Goal: Task Accomplishment & Management: Manage account settings

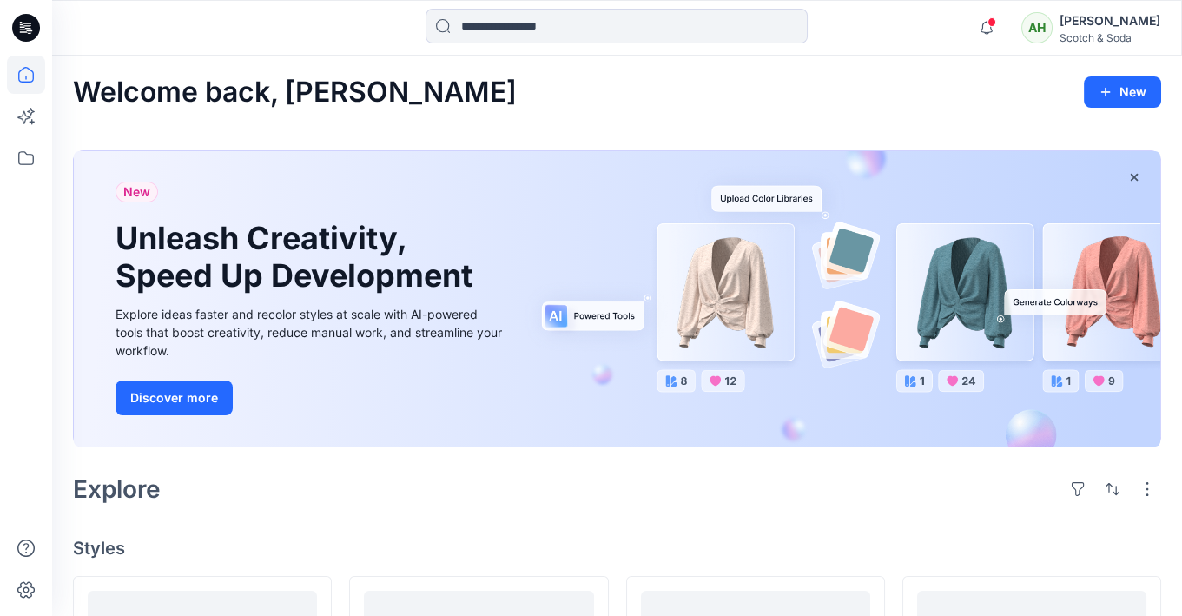
click at [1117, 26] on div "[PERSON_NAME]" at bounding box center [1110, 20] width 101 height 21
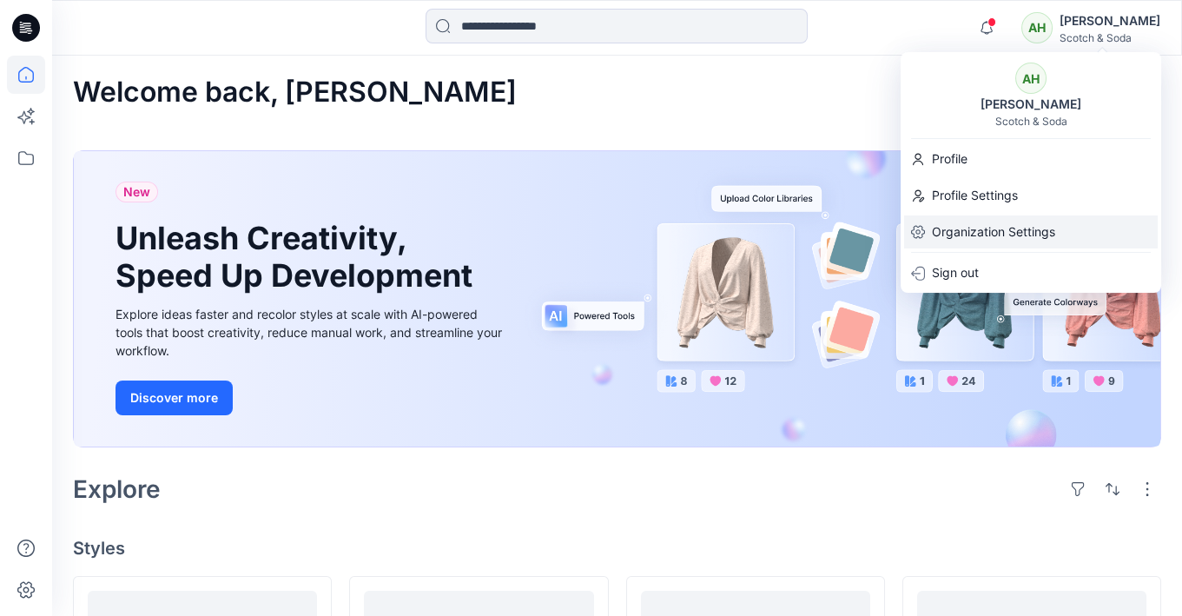
click at [1014, 226] on p "Organization Settings" at bounding box center [993, 231] width 123 height 33
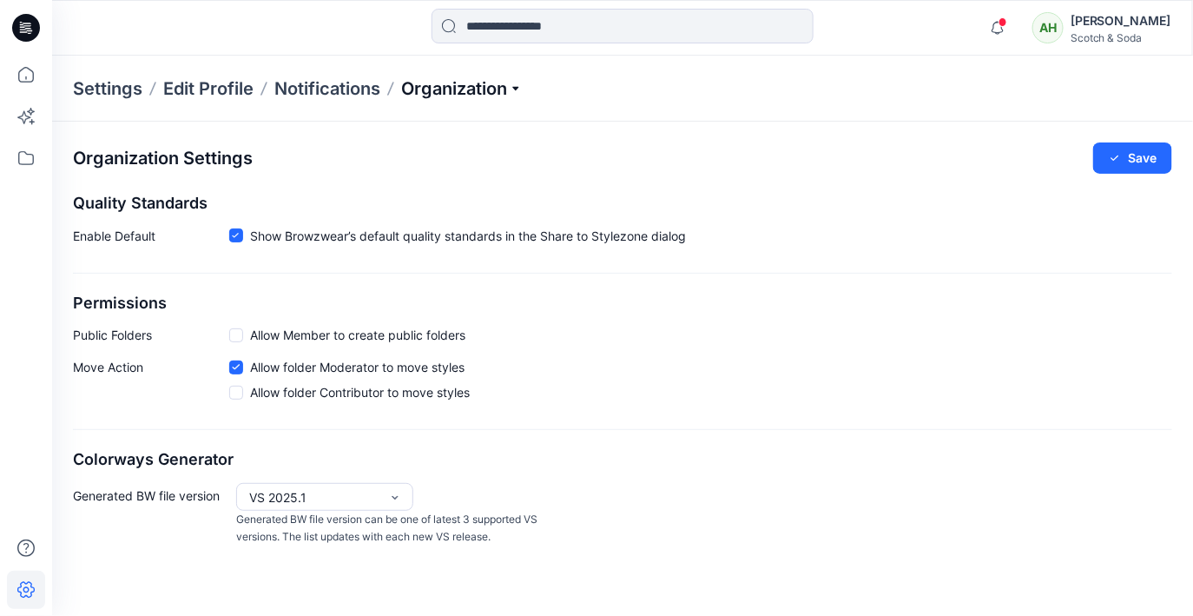
click at [436, 90] on p "Organization" at bounding box center [462, 88] width 122 height 24
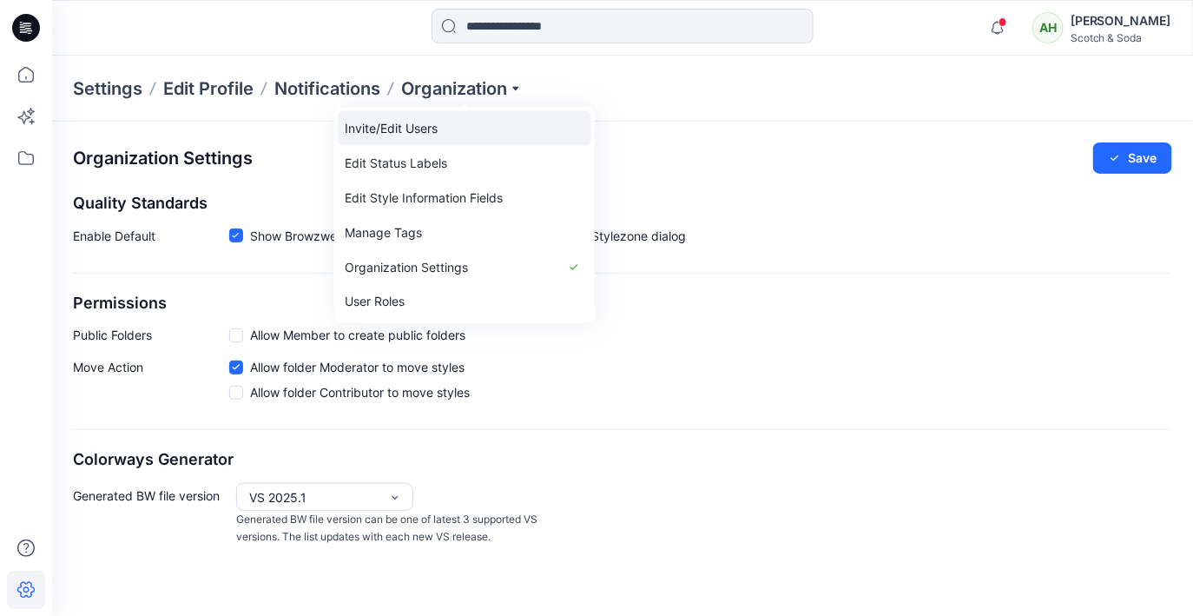
click at [428, 130] on link "Invite/Edit Users" at bounding box center [465, 128] width 254 height 35
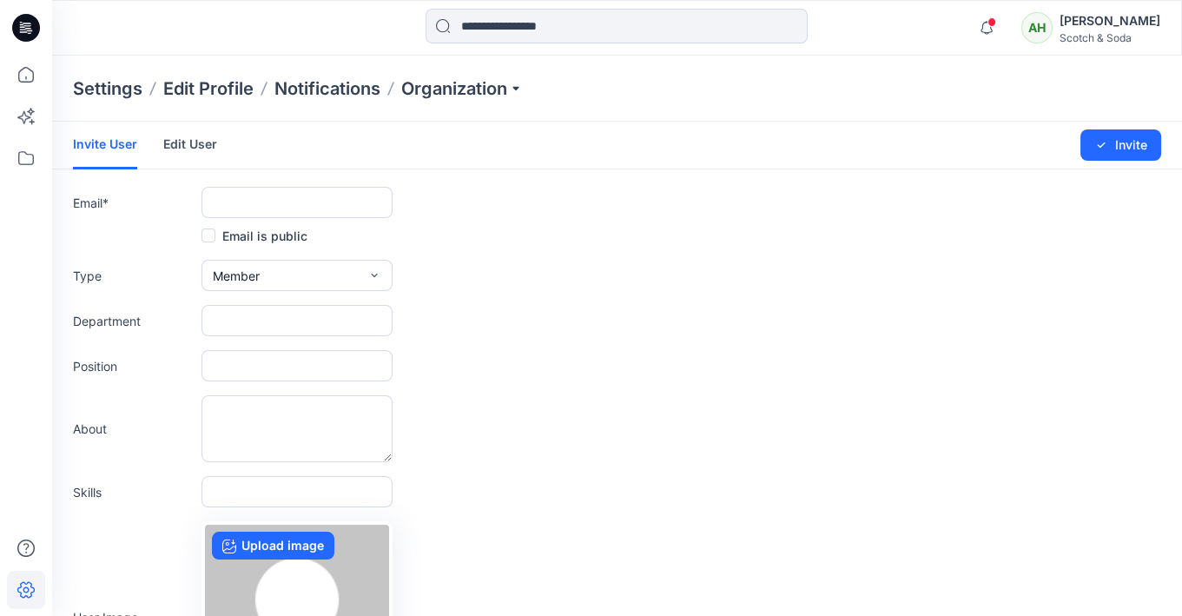
click at [196, 147] on link "Edit User" at bounding box center [190, 144] width 54 height 45
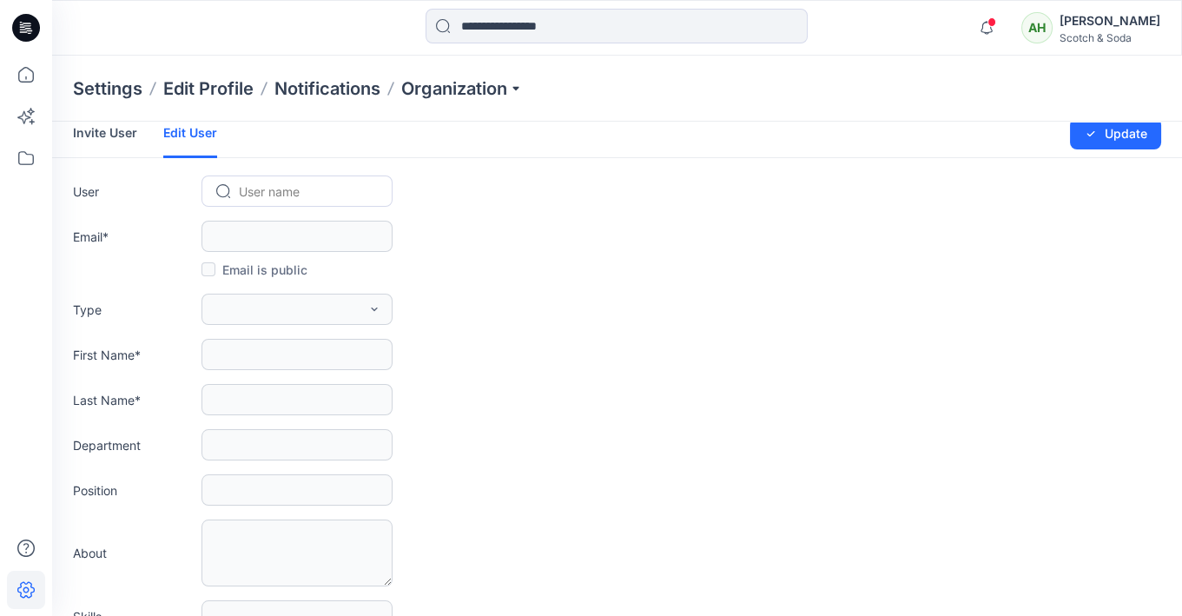
scroll to position [2, 0]
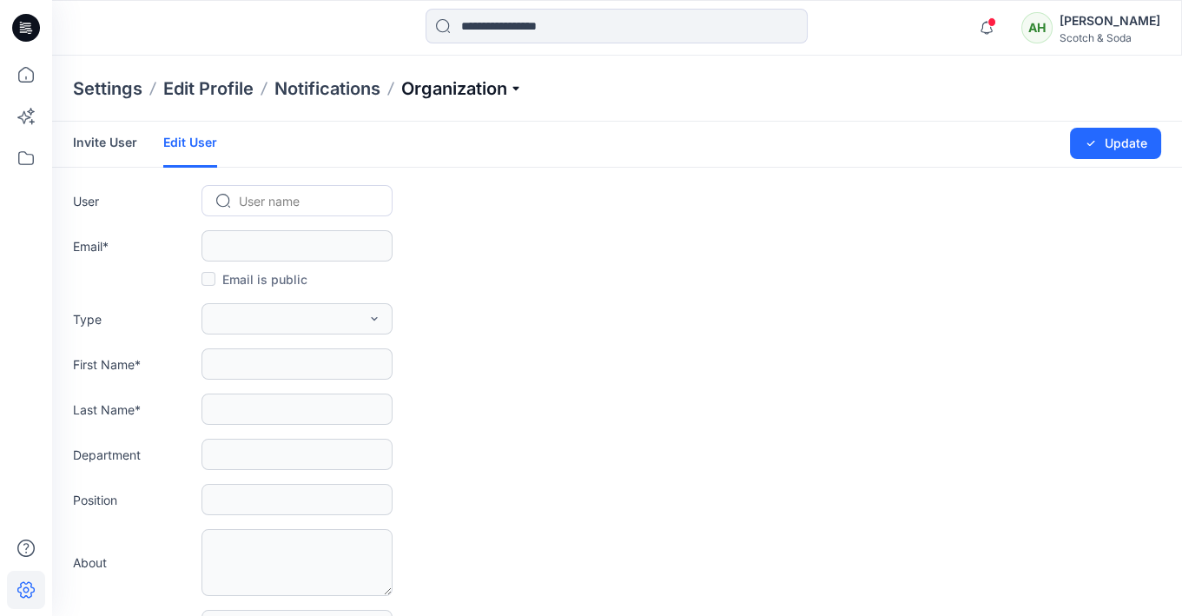
click at [438, 94] on p "Organization" at bounding box center [462, 88] width 122 height 24
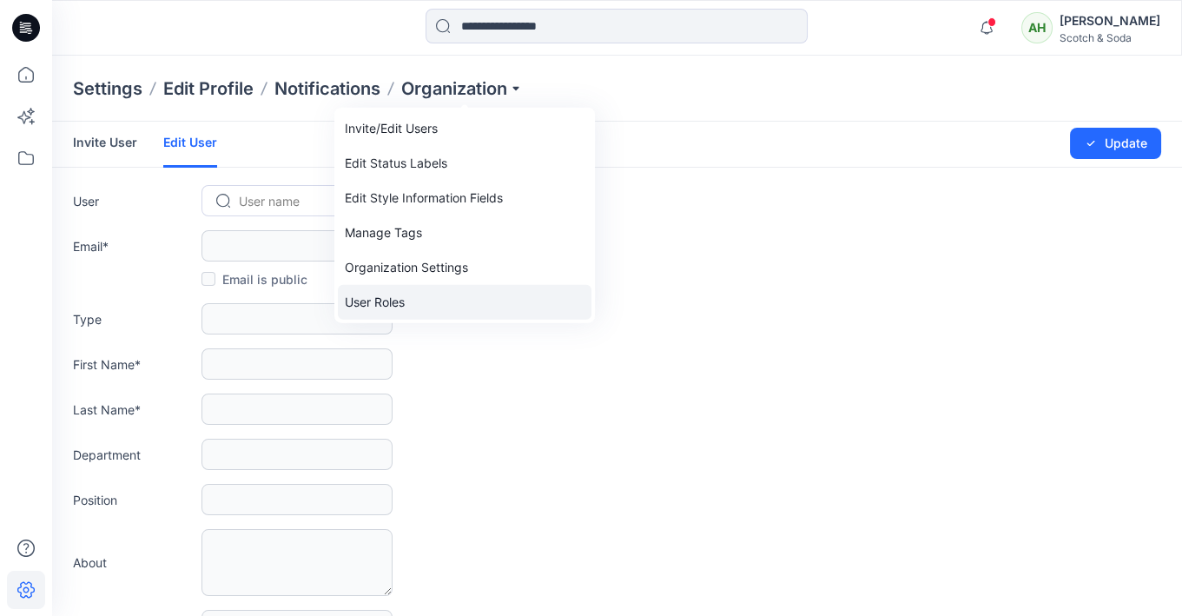
click at [396, 295] on link "User Roles" at bounding box center [465, 302] width 254 height 35
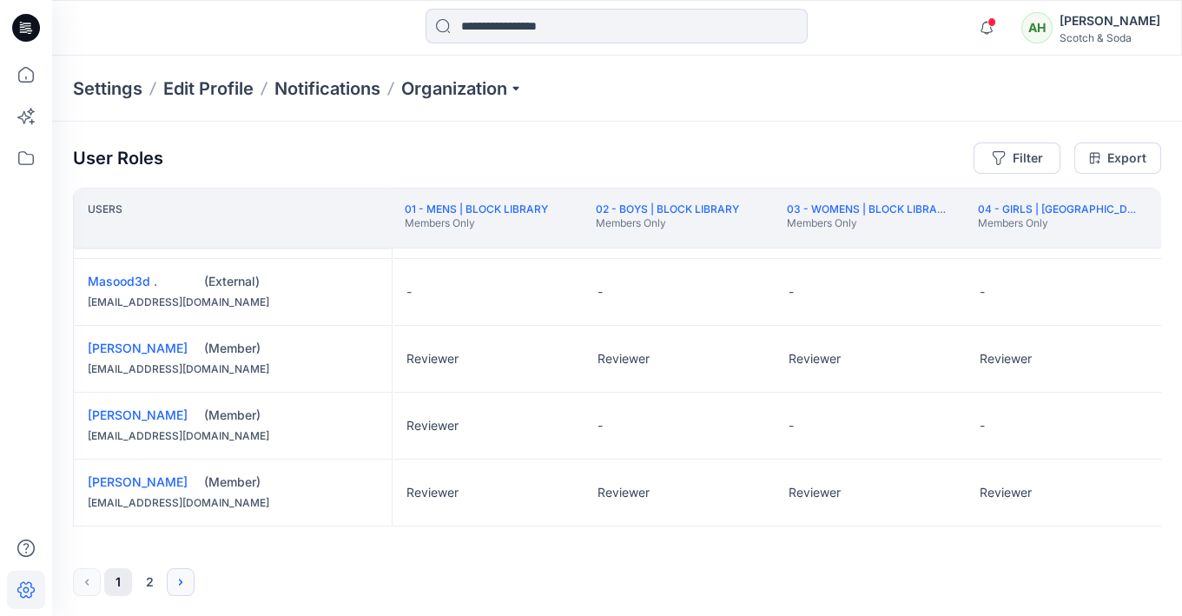
click at [171, 576] on button "Next" at bounding box center [181, 582] width 28 height 28
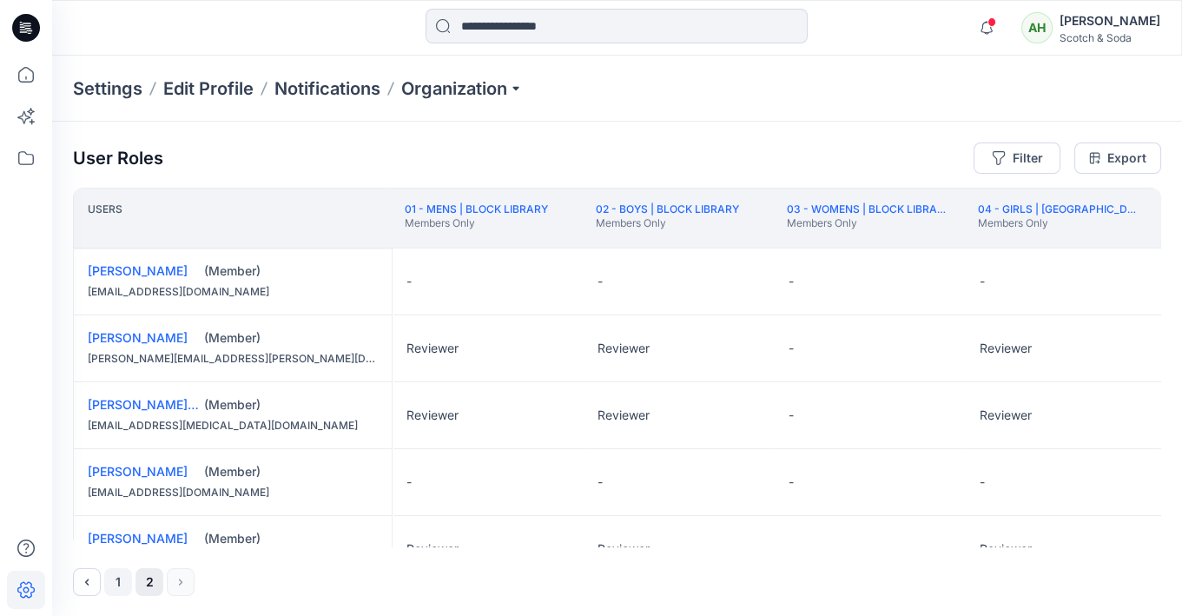
click at [115, 578] on button "1" at bounding box center [118, 582] width 28 height 28
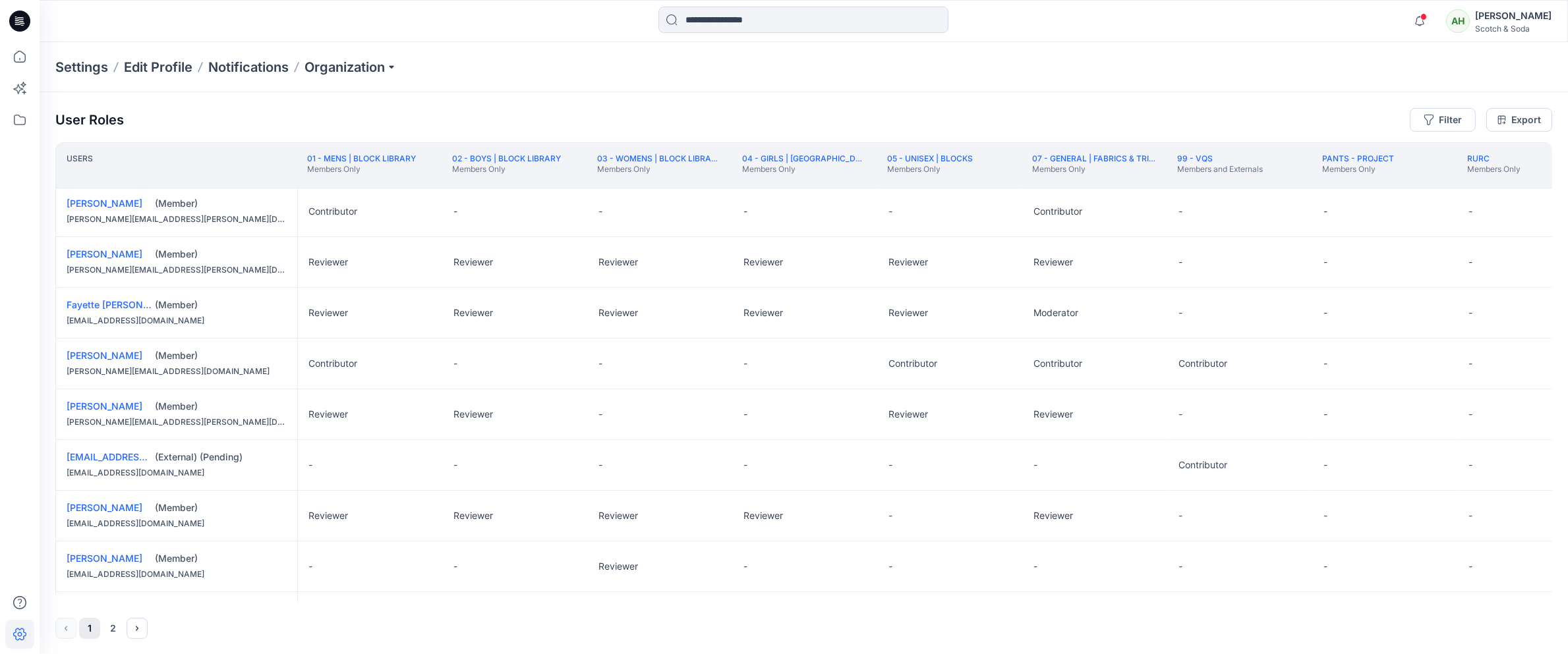
scroll to position [332, 0]
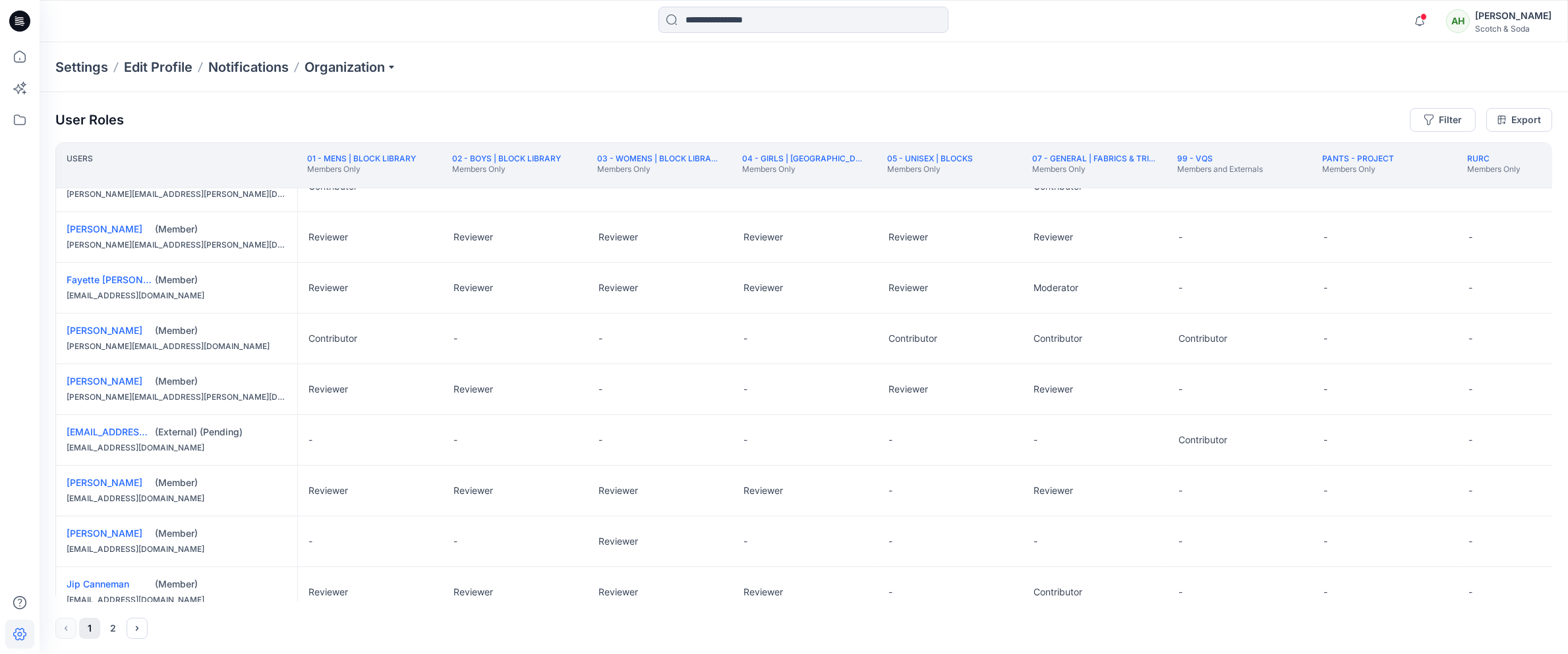
click at [258, 439] on div "[EMAIL_ADDRESS][DOMAIN_NAME] (External) (Pending) [EMAIL_ADDRESS][DOMAIN_NAME]" at bounding box center [177, 440] width 241 height 50
click at [102, 429] on link "[EMAIL_ADDRESS][DOMAIN_NAME]" at bounding box center [146, 432] width 159 height 11
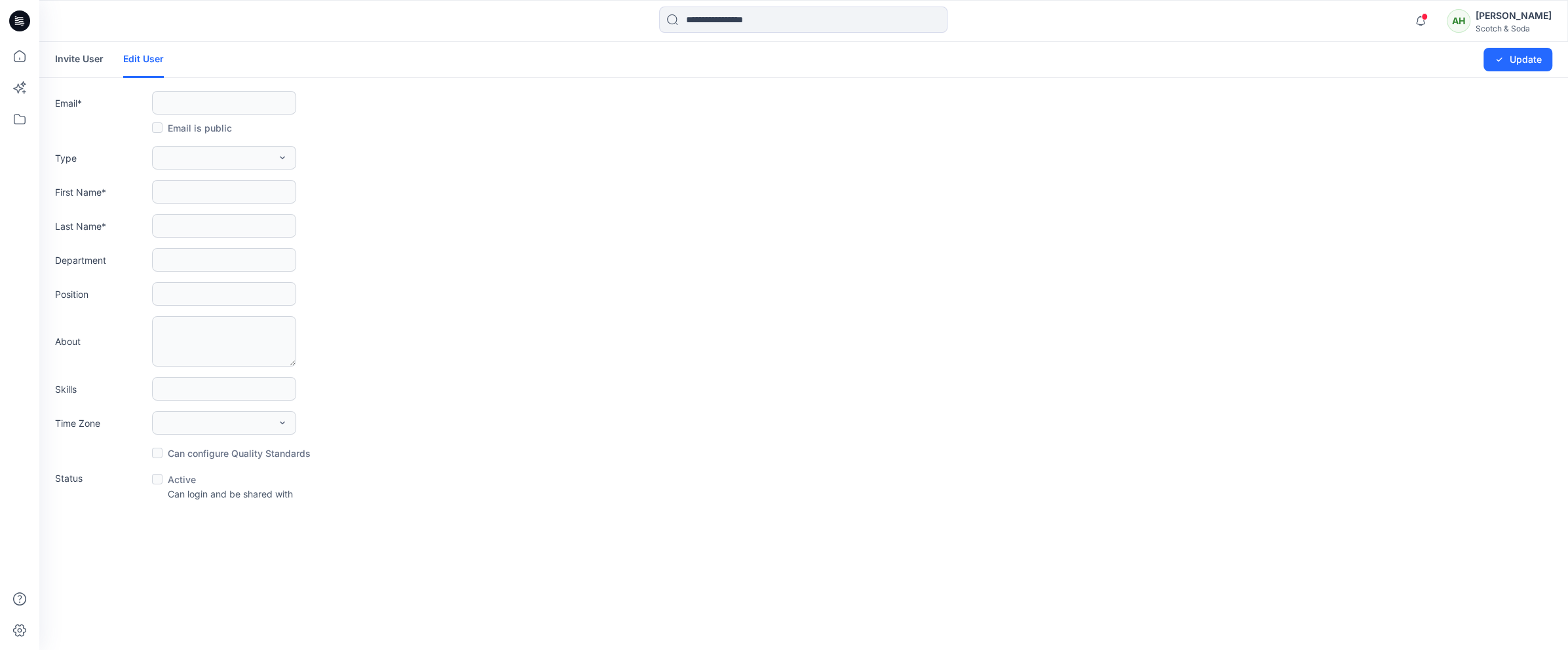
type input "**********"
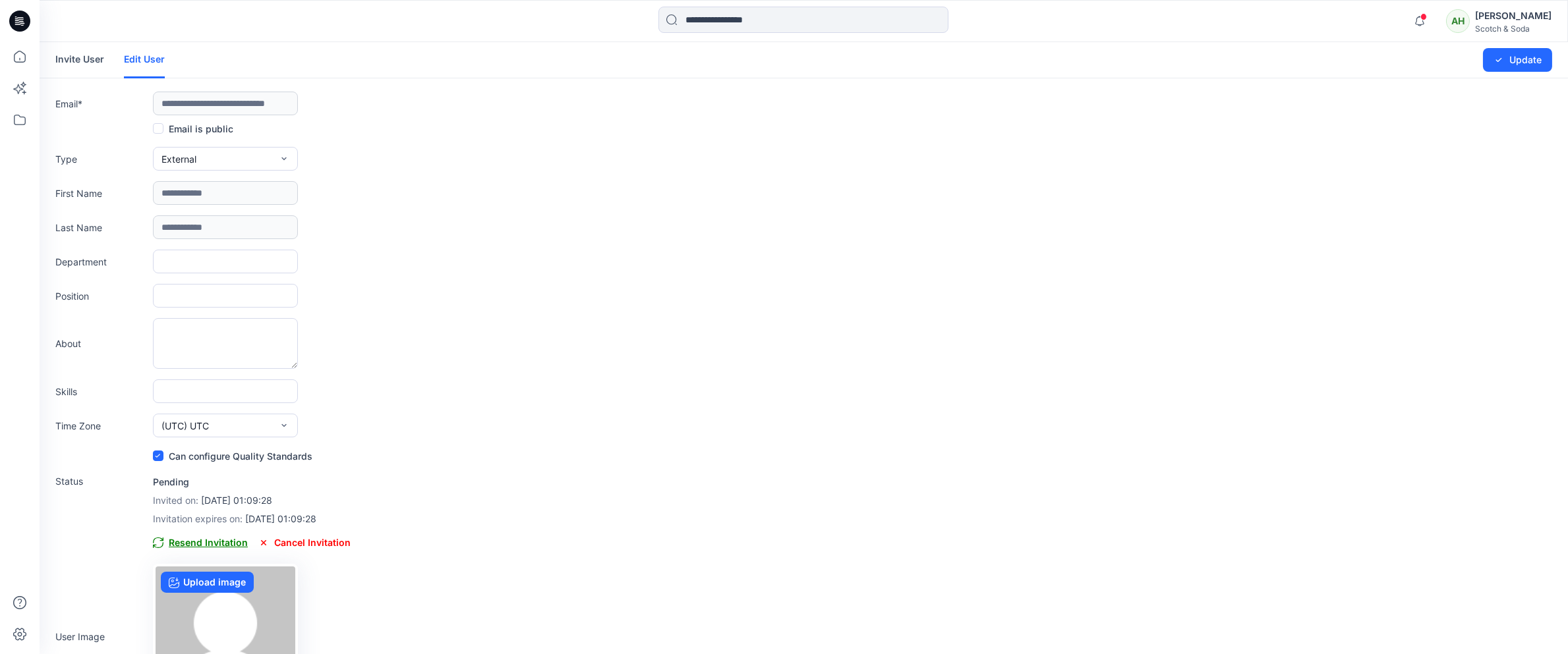
click at [208, 467] on span "Resend Invitation" at bounding box center [200, 542] width 95 height 16
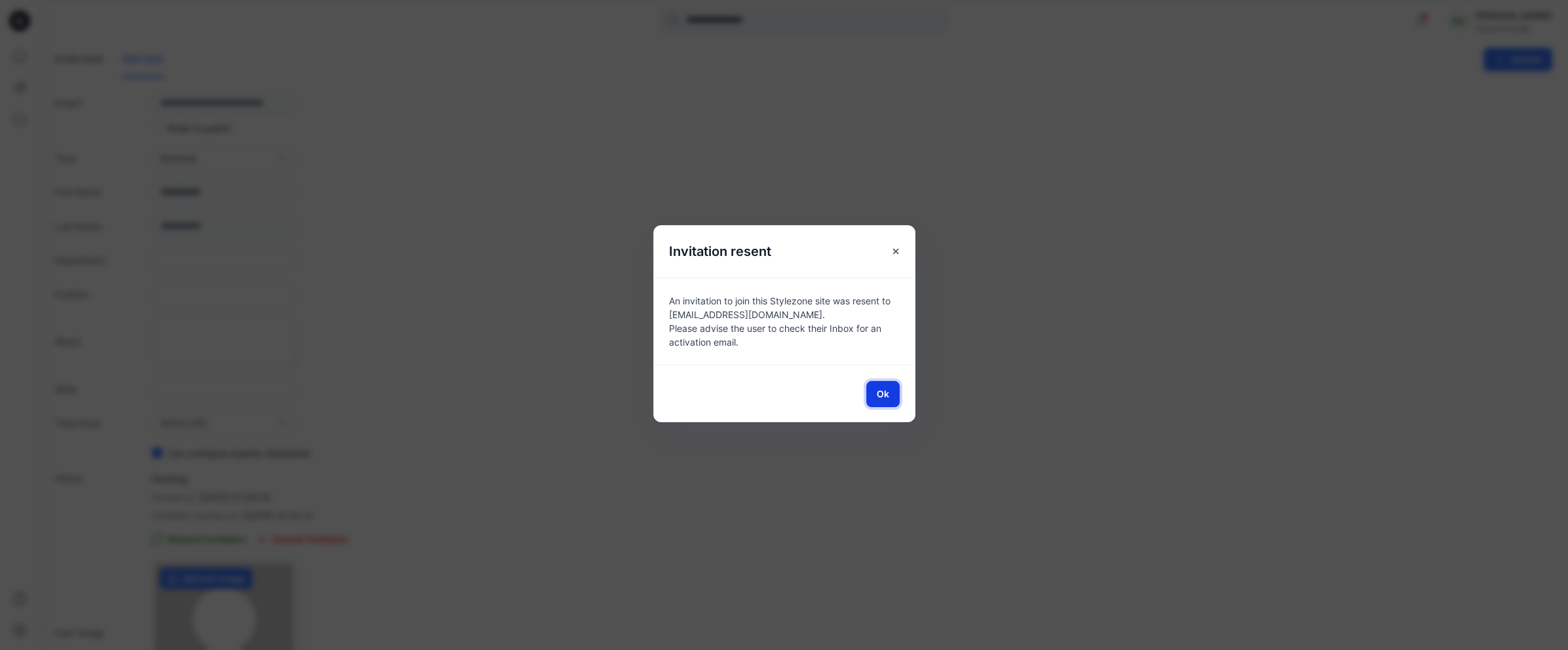
click at [878, 394] on span "Ok" at bounding box center [883, 394] width 13 height 14
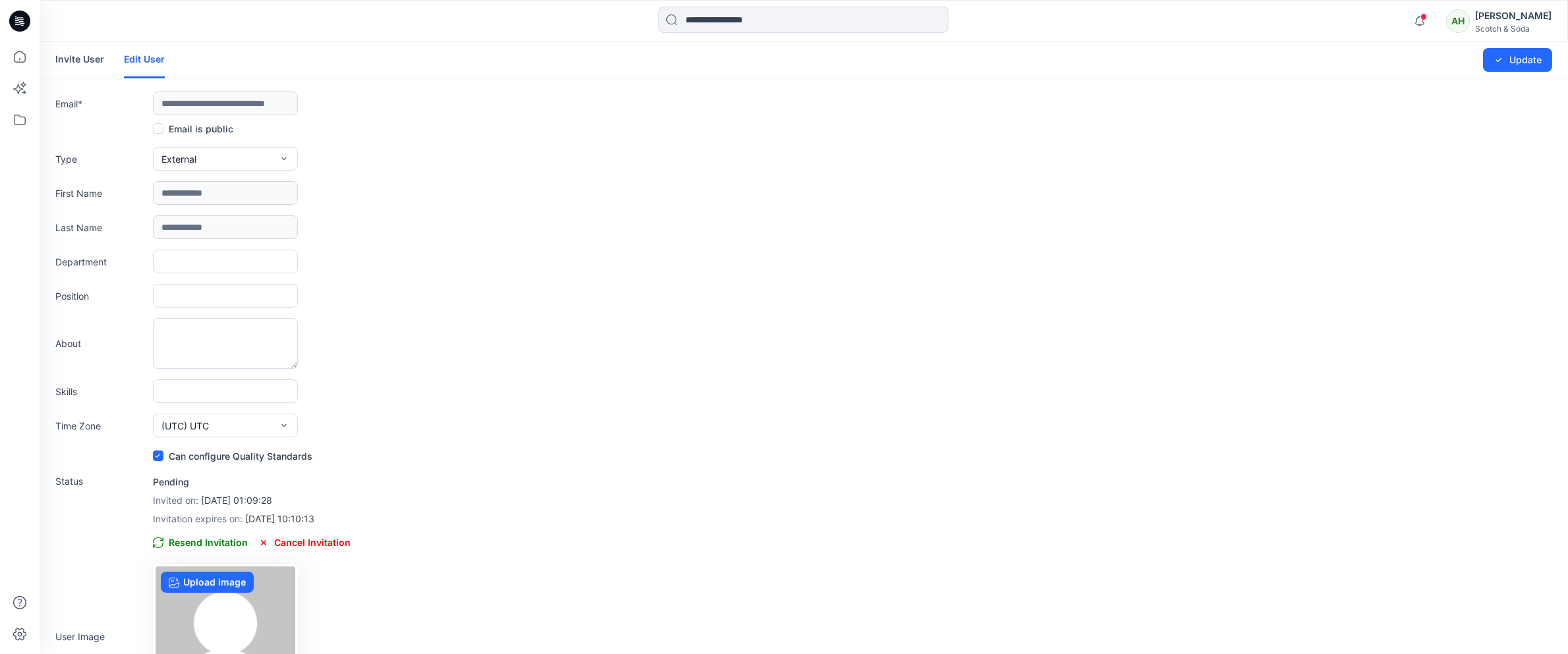
click at [896, 24] on div "Scotch & Soda" at bounding box center [1513, 28] width 77 height 10
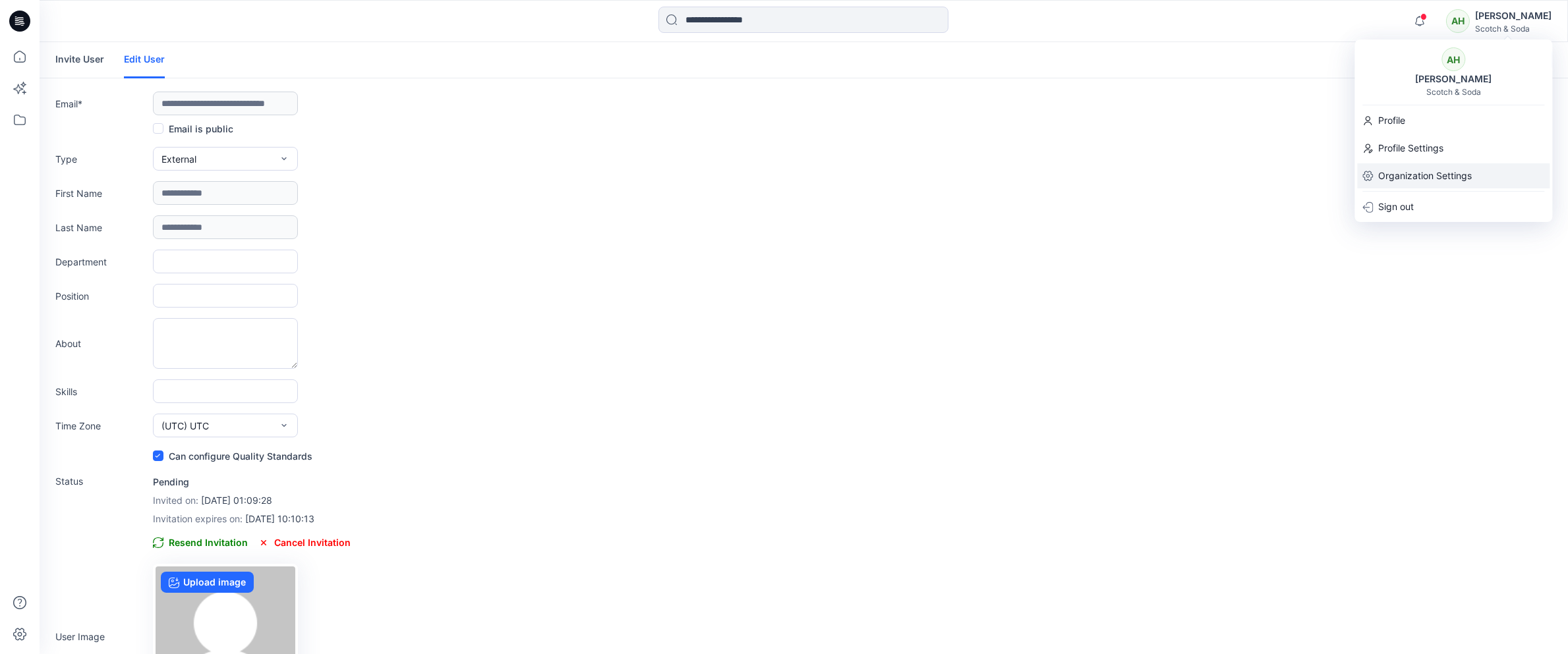
click at [896, 180] on p "Organization Settings" at bounding box center [1425, 175] width 93 height 25
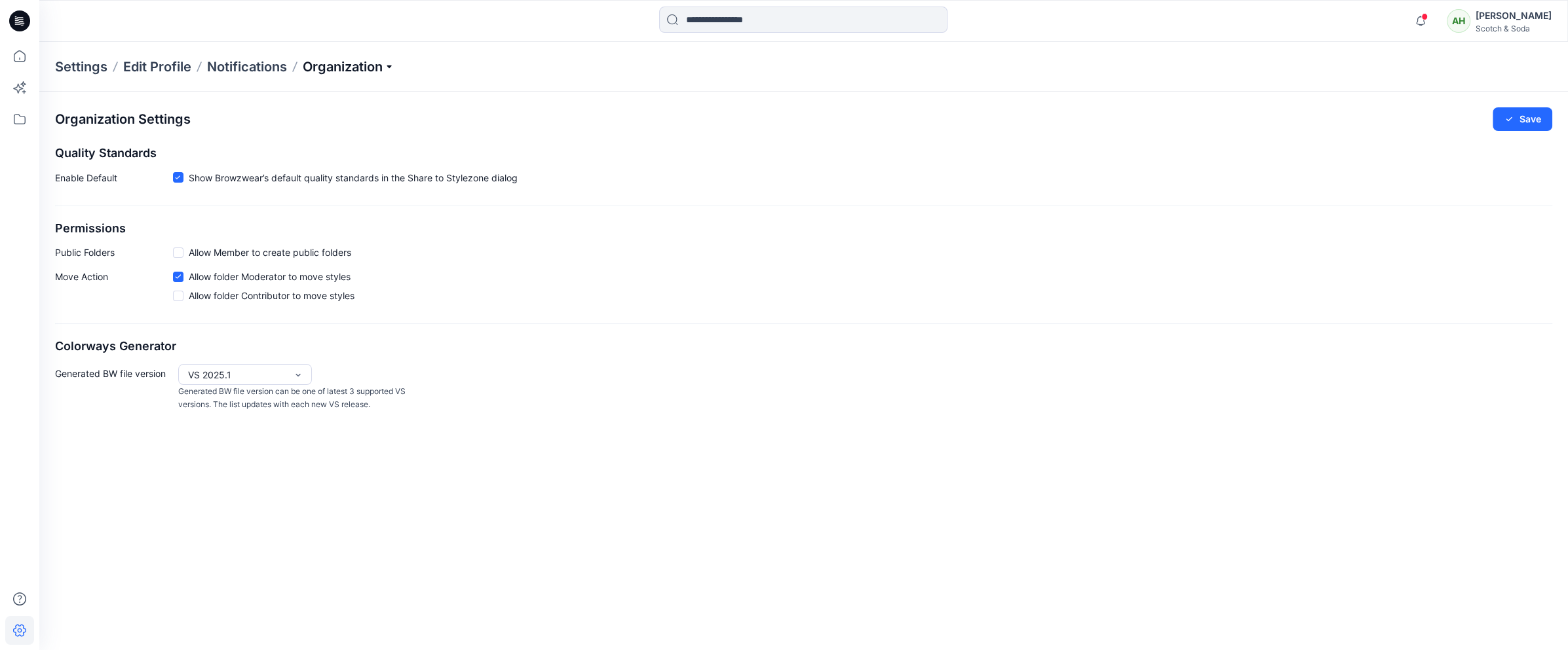
click at [346, 61] on p "Organization" at bounding box center [349, 66] width 92 height 18
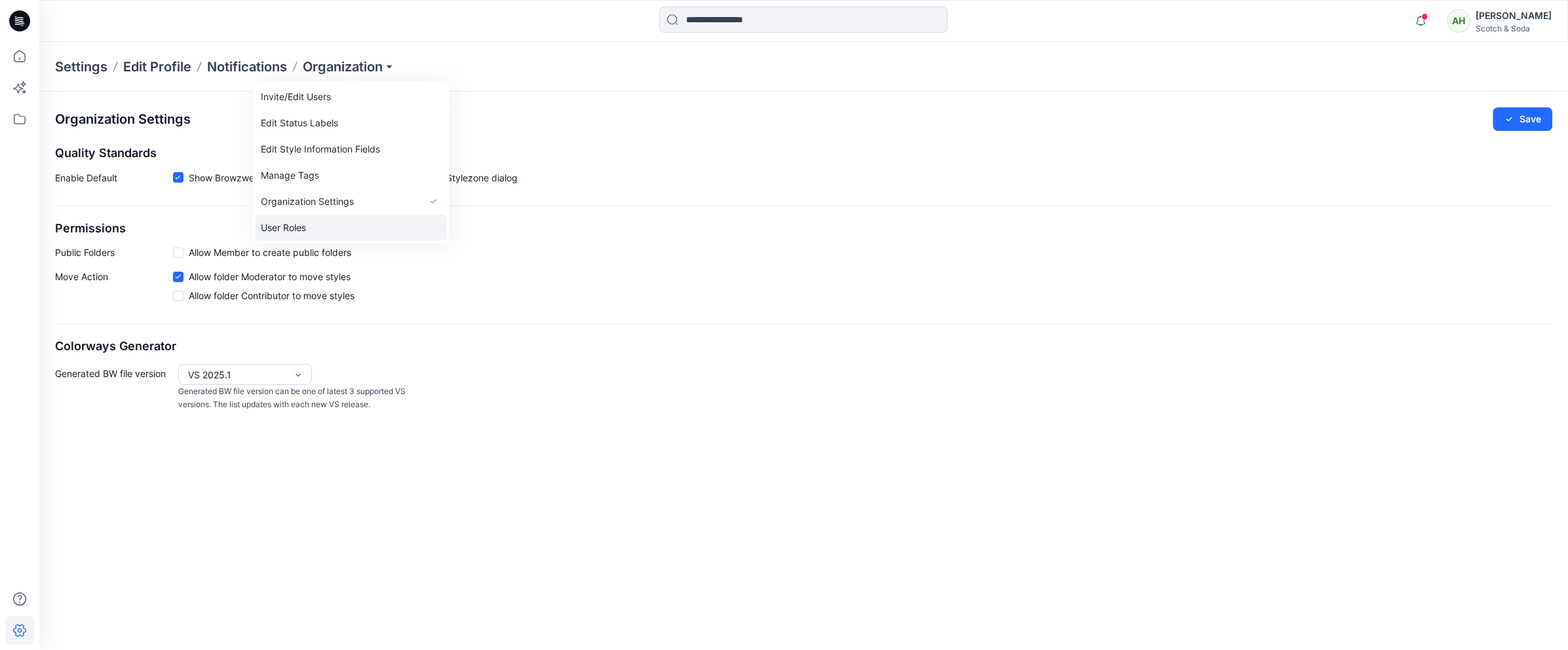
click at [314, 227] on link "User Roles" at bounding box center [351, 228] width 192 height 26
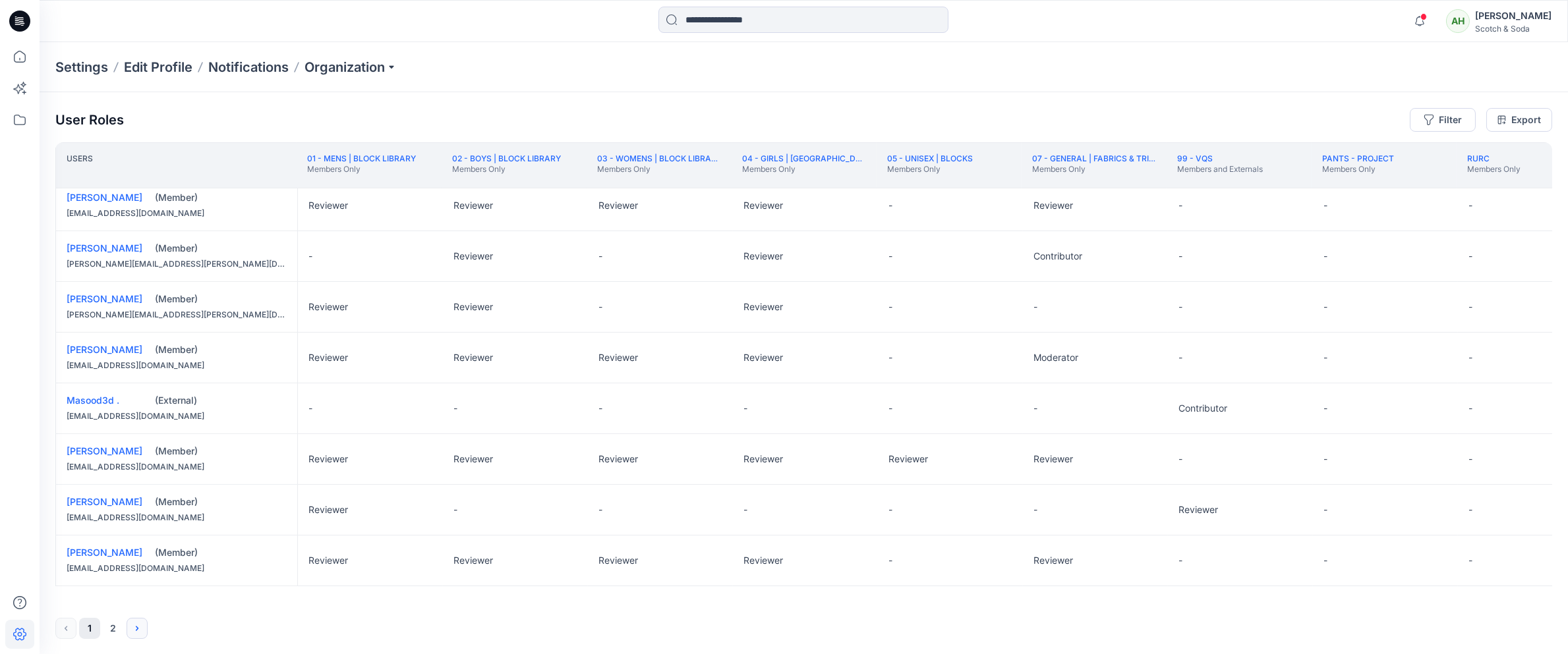
click at [134, 467] on icon "Next" at bounding box center [137, 629] width 11 height 11
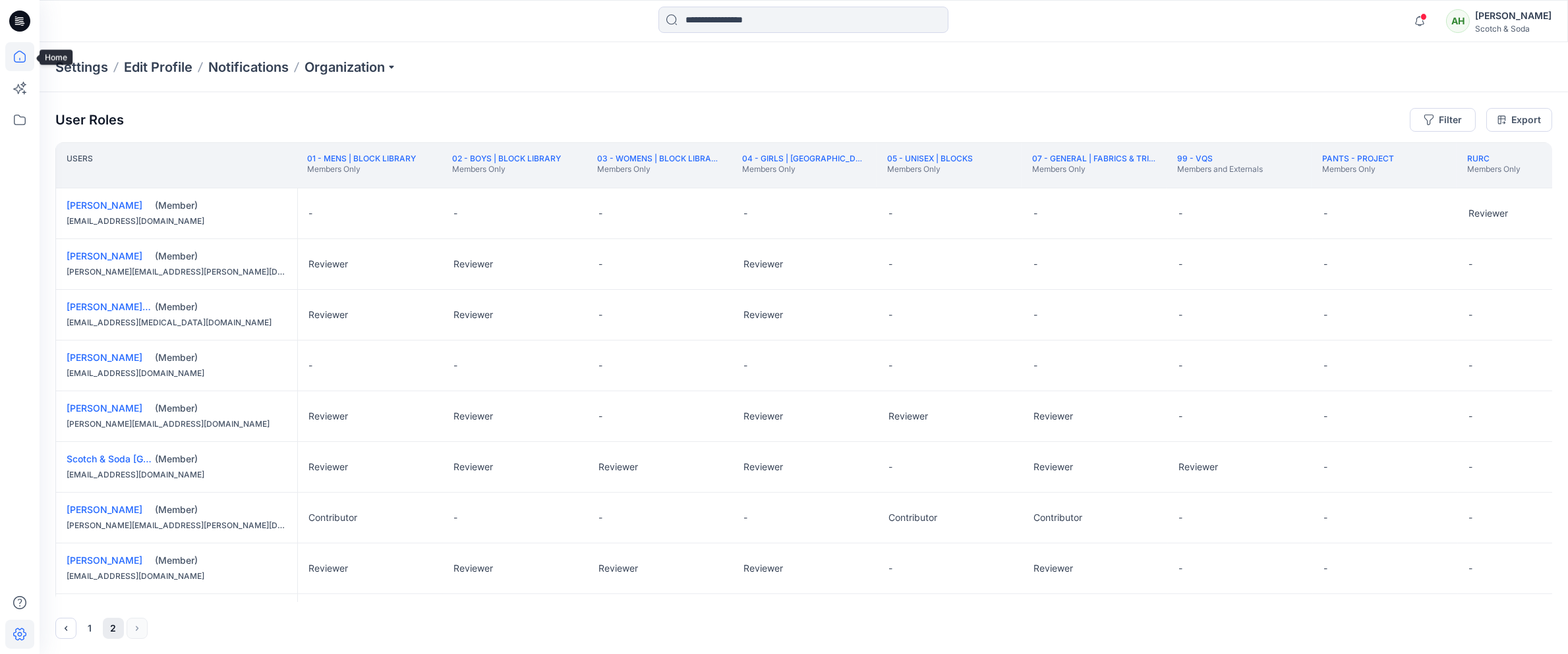
click at [24, 53] on icon at bounding box center [20, 57] width 12 height 12
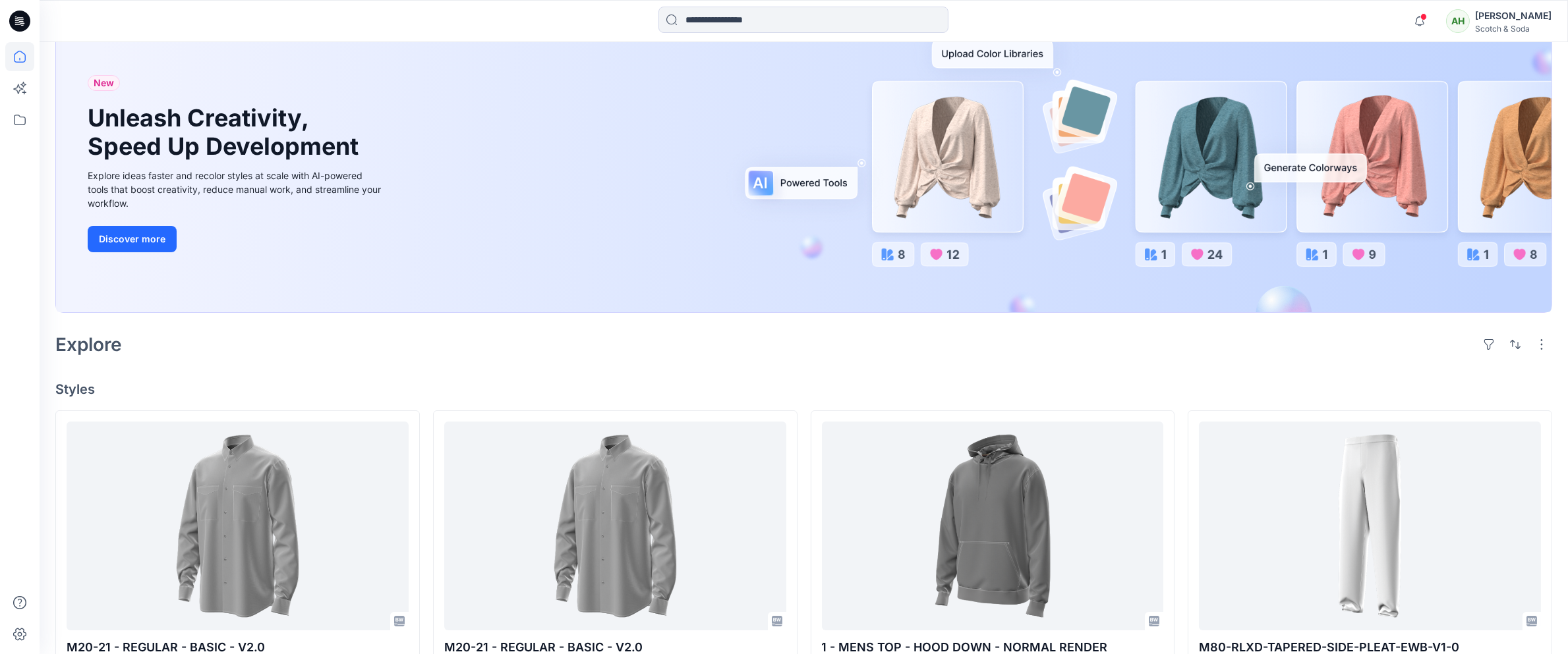
scroll to position [228, 0]
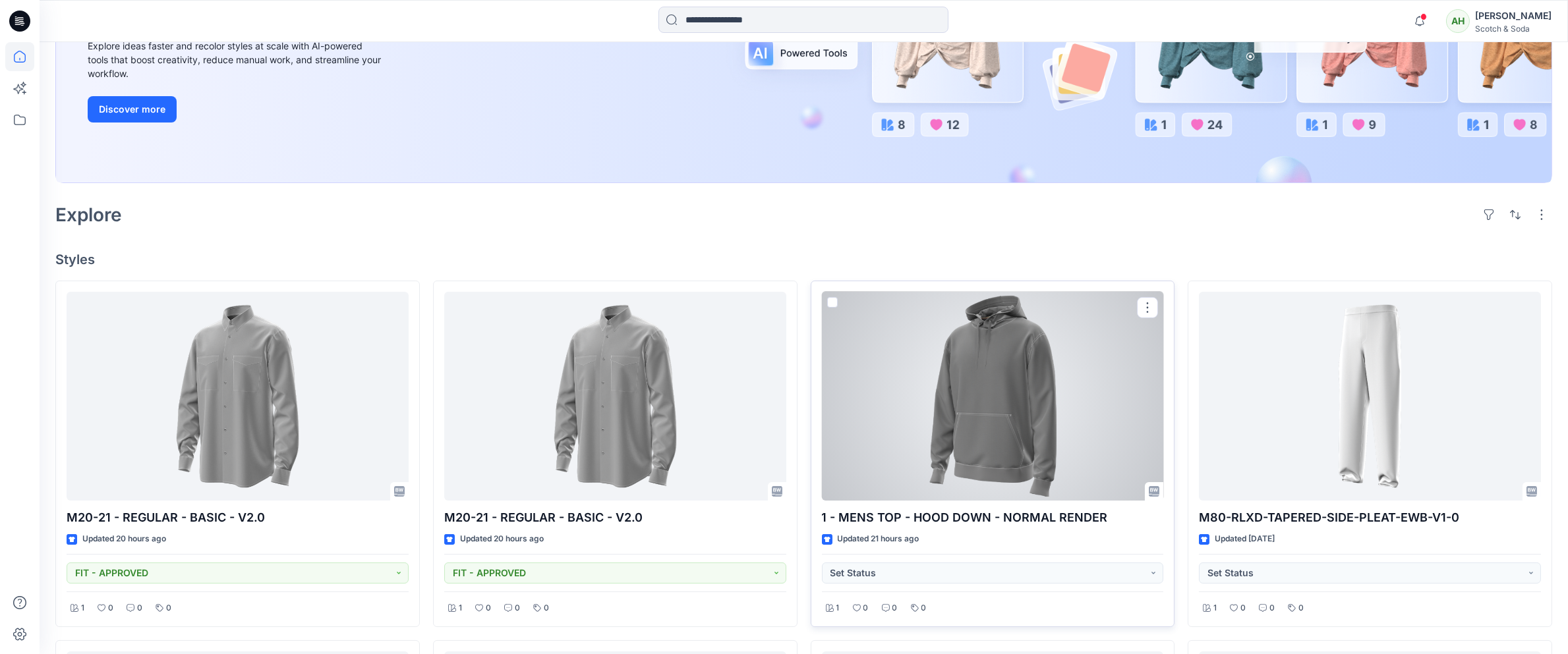
click at [896, 376] on div at bounding box center [993, 397] width 342 height 209
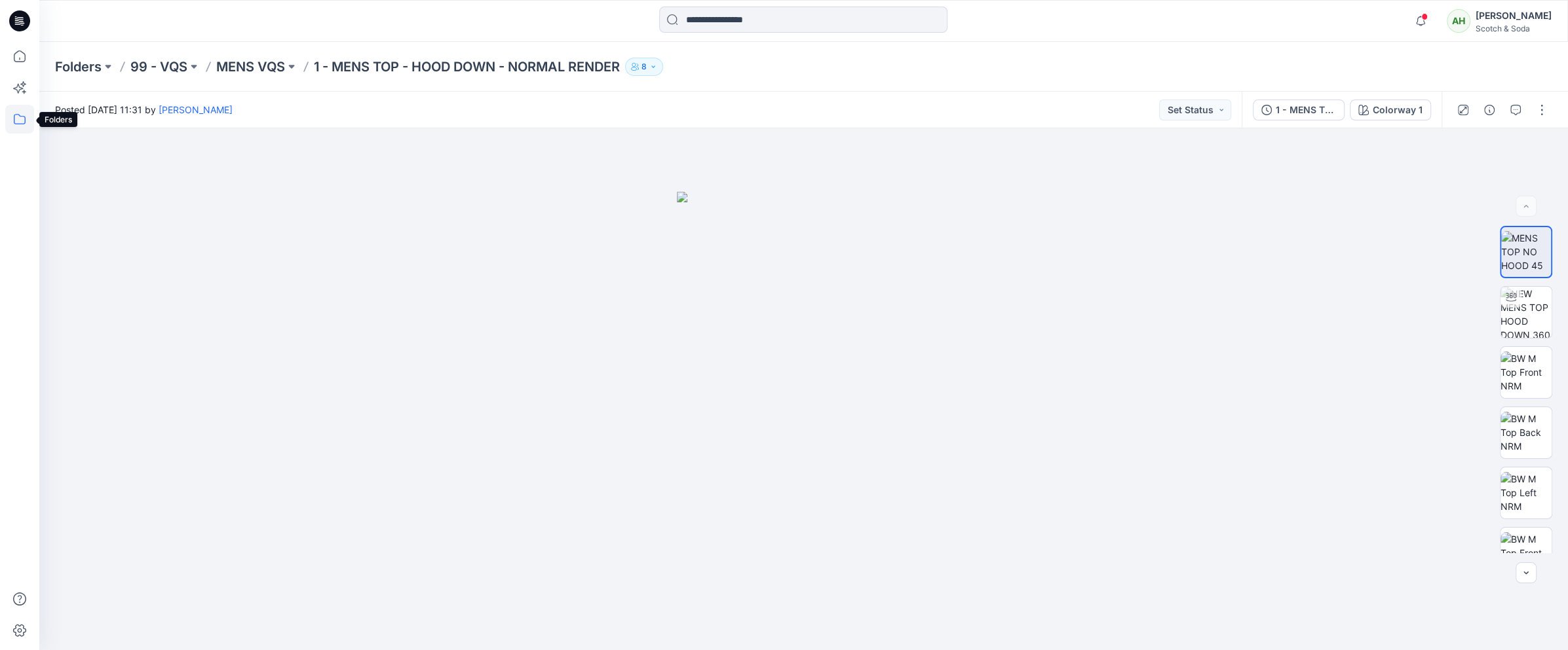
click at [17, 120] on icon at bounding box center [20, 119] width 29 height 29
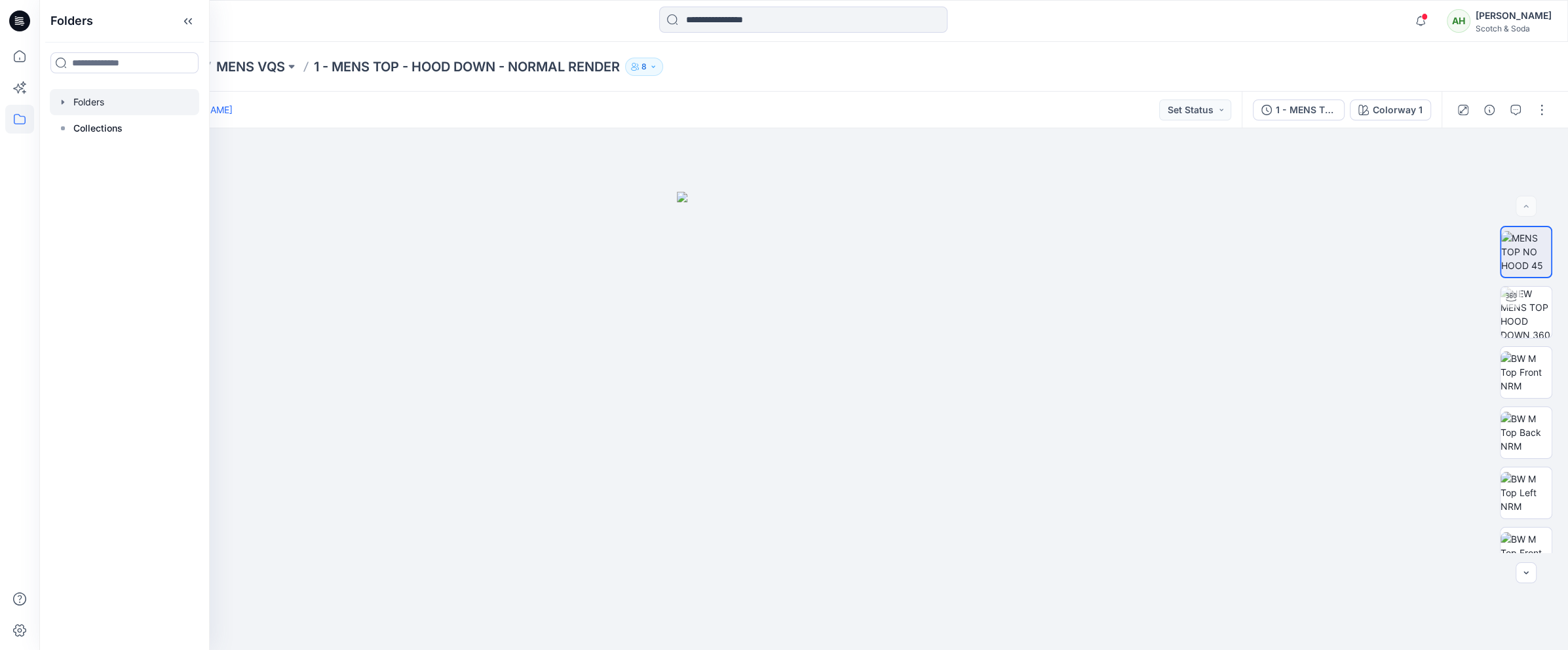
click at [89, 99] on div at bounding box center [125, 102] width 149 height 26
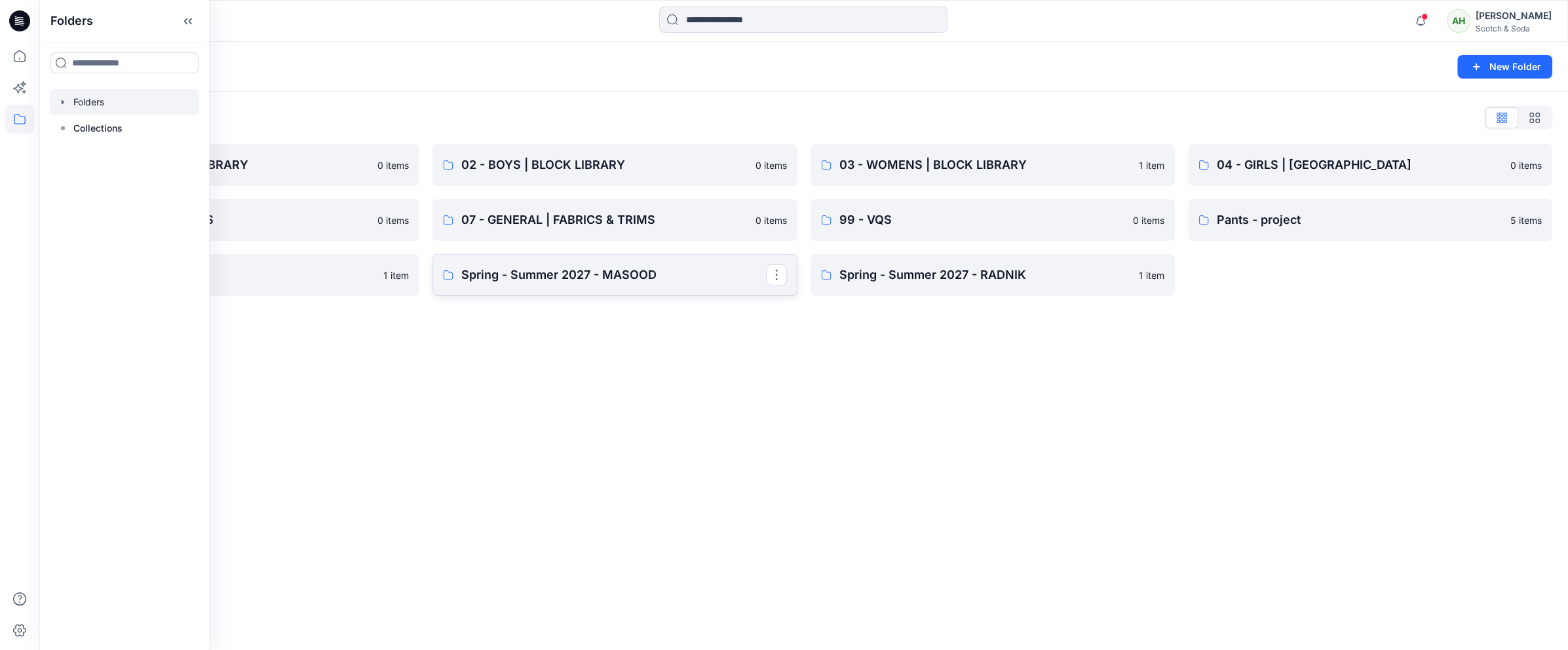
click at [649, 267] on p "Spring - Summer 2027 - MASOOD" at bounding box center [613, 275] width 304 height 18
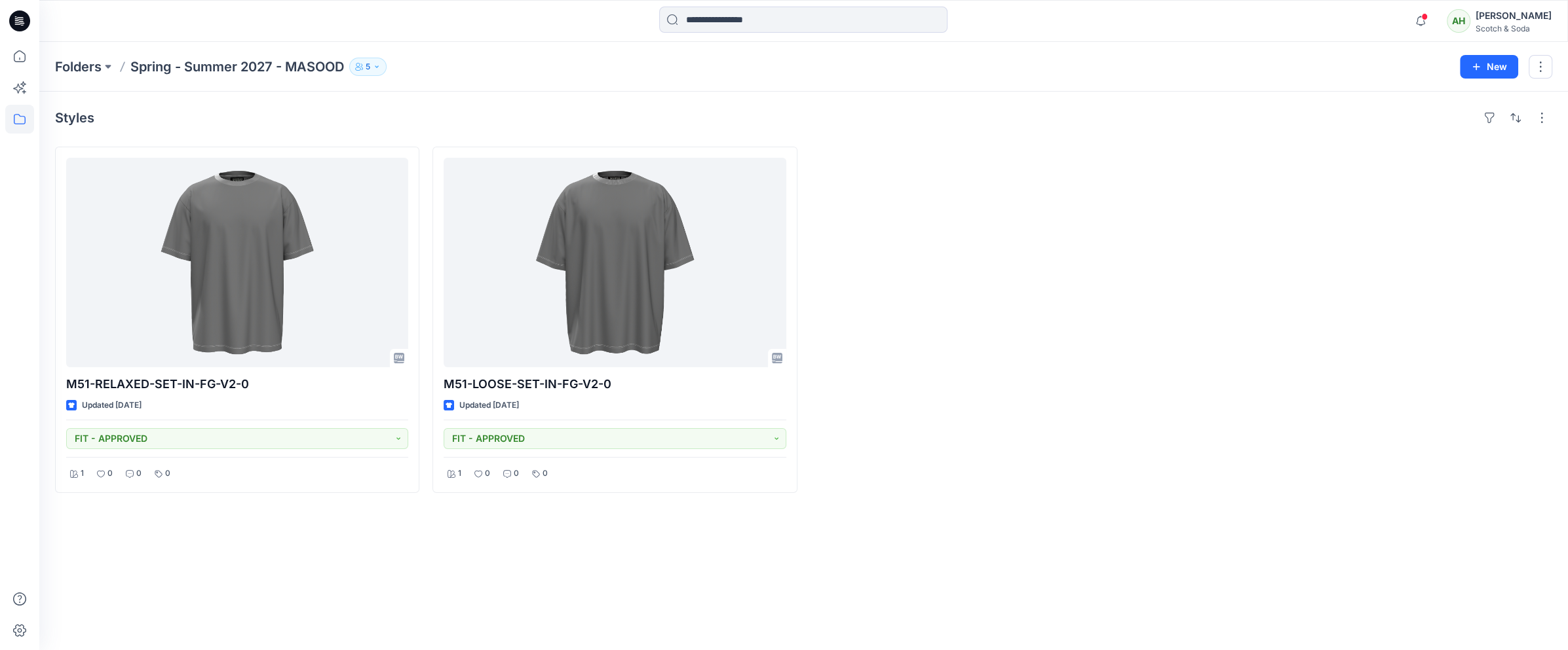
click at [367, 63] on button "5" at bounding box center [368, 66] width 38 height 18
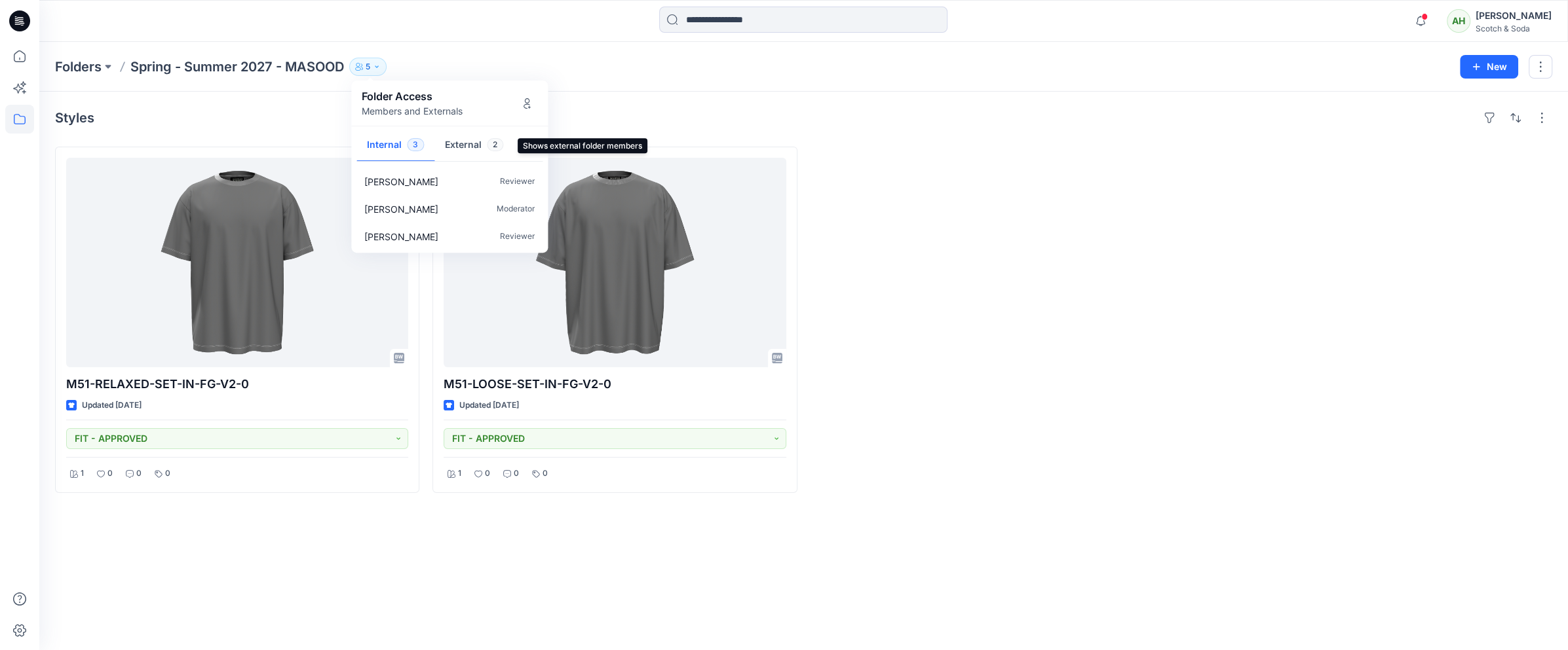
click at [444, 136] on button "External 2" at bounding box center [474, 146] width 79 height 33
click at [438, 182] on div "Contributor" at bounding box center [450, 181] width 192 height 27
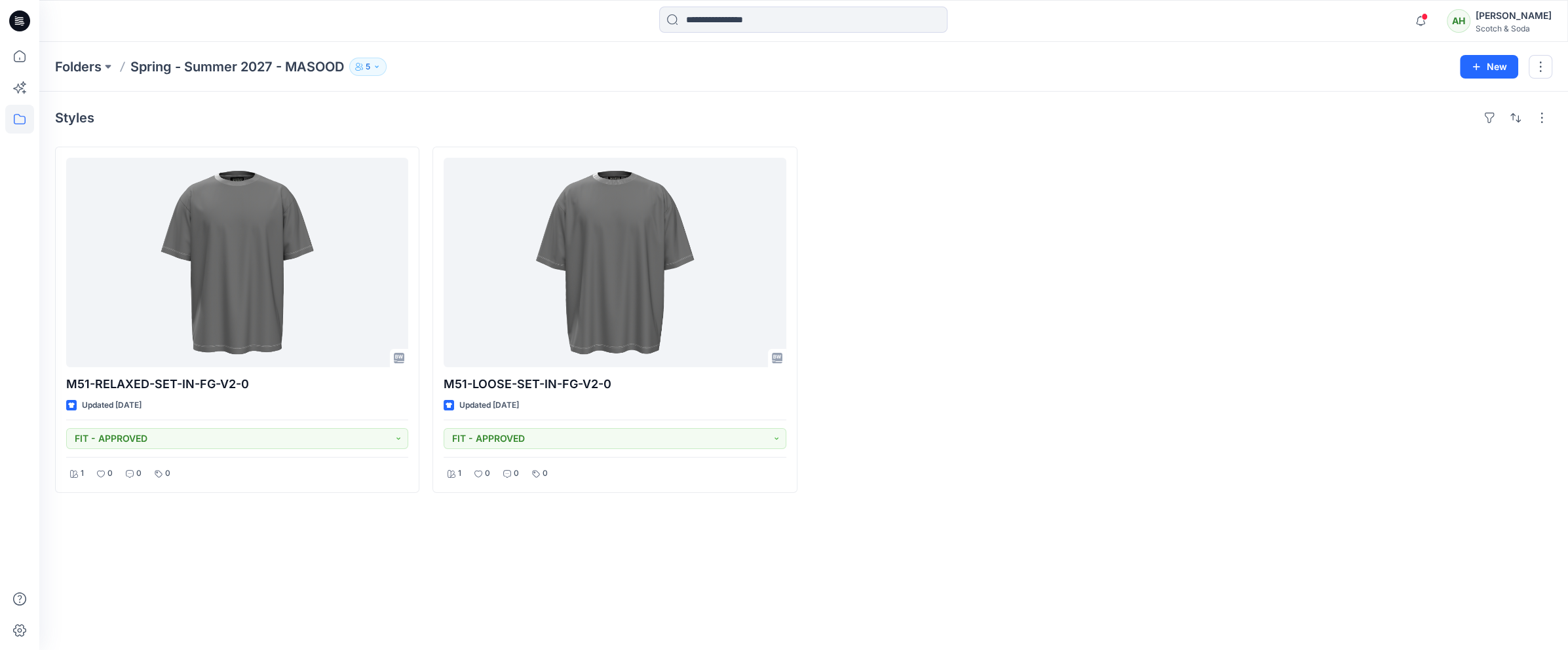
click at [374, 66] on button "5" at bounding box center [368, 66] width 38 height 18
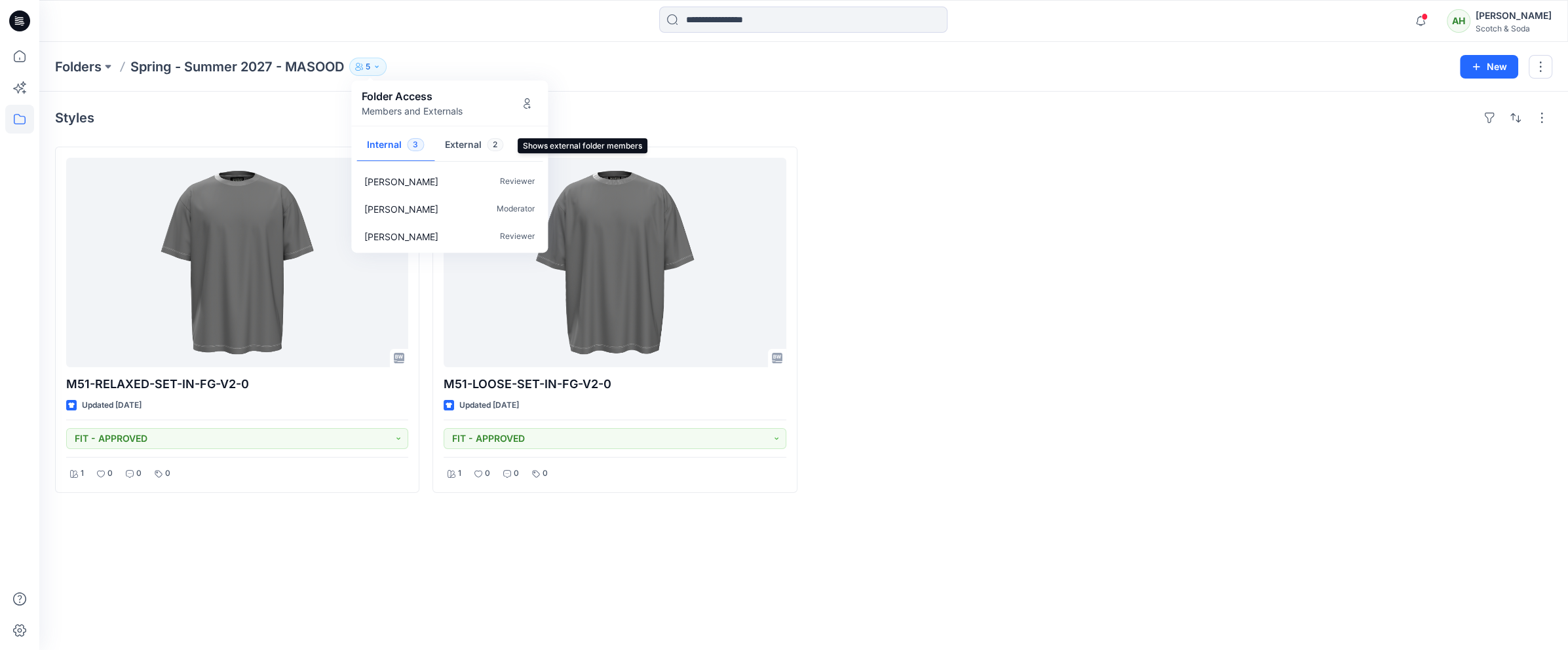
click at [472, 147] on button "External 2" at bounding box center [474, 146] width 79 height 33
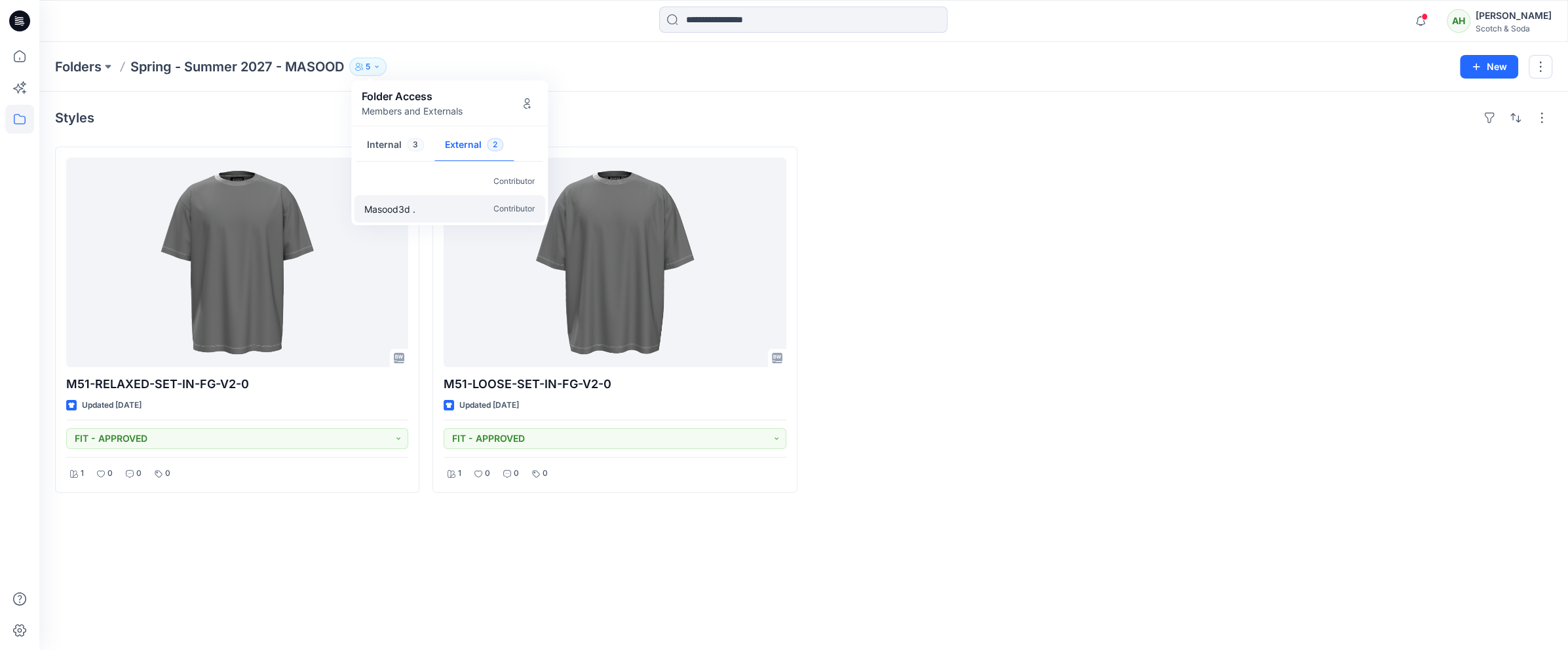
click at [396, 212] on p "Masood3d ." at bounding box center [390, 209] width 51 height 14
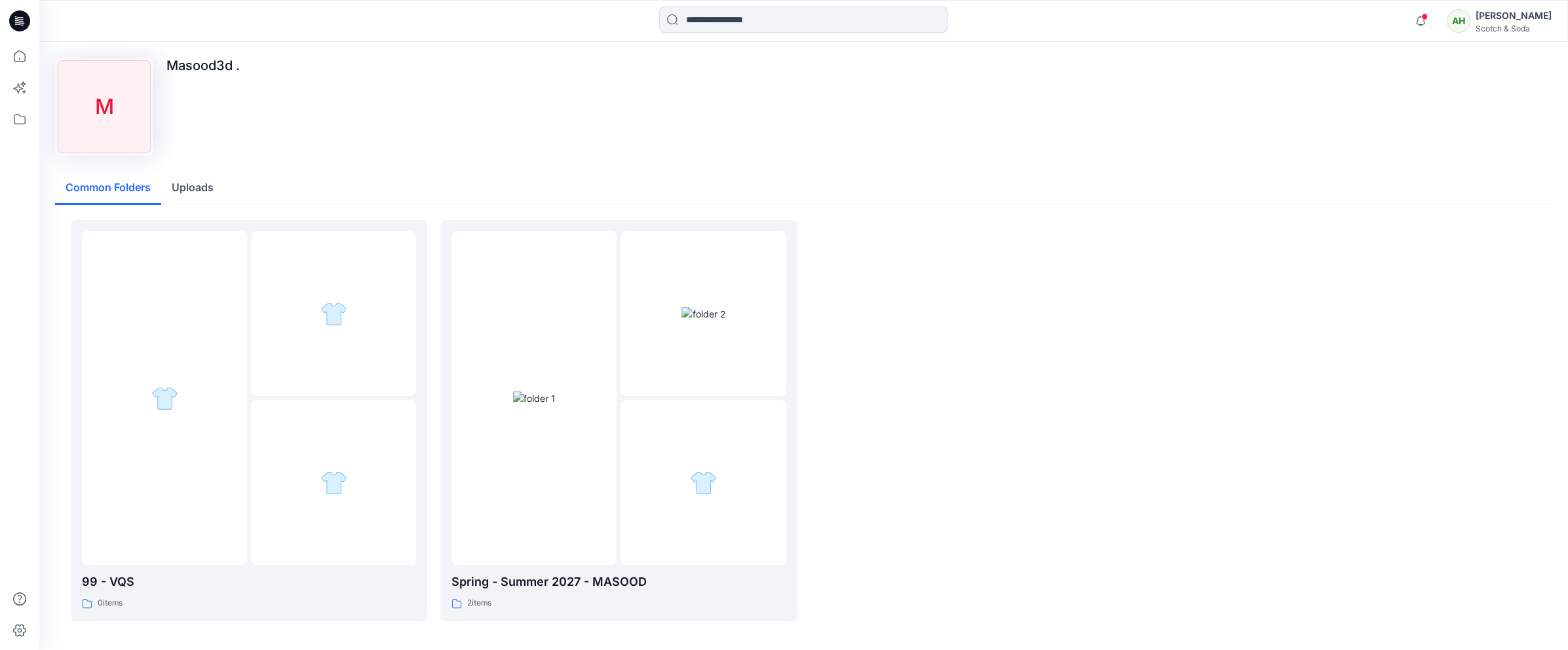
click at [204, 187] on button "Uploads" at bounding box center [192, 189] width 63 height 33
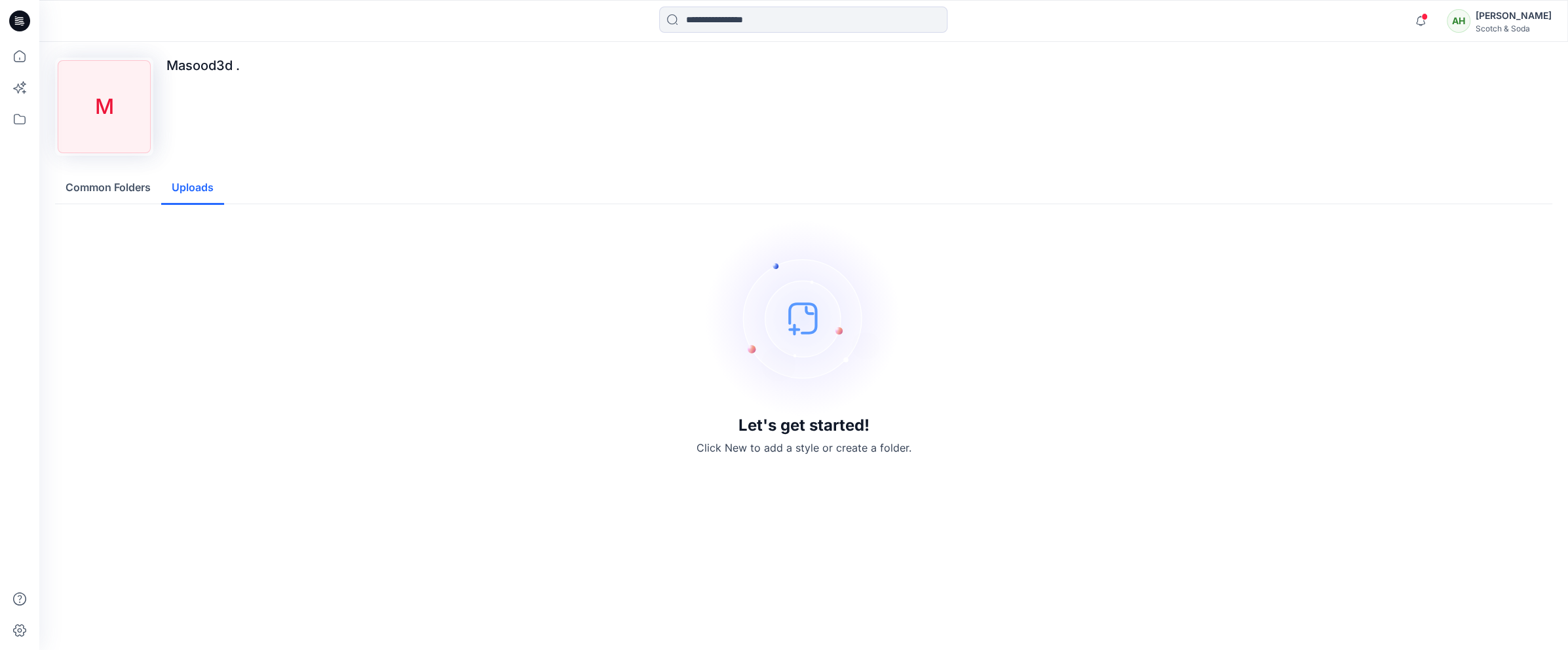
click at [195, 72] on p "Masood3d ." at bounding box center [203, 65] width 73 height 16
click at [117, 109] on div "M" at bounding box center [103, 106] width 93 height 93
click at [85, 187] on button "Common Folders" at bounding box center [108, 189] width 106 height 33
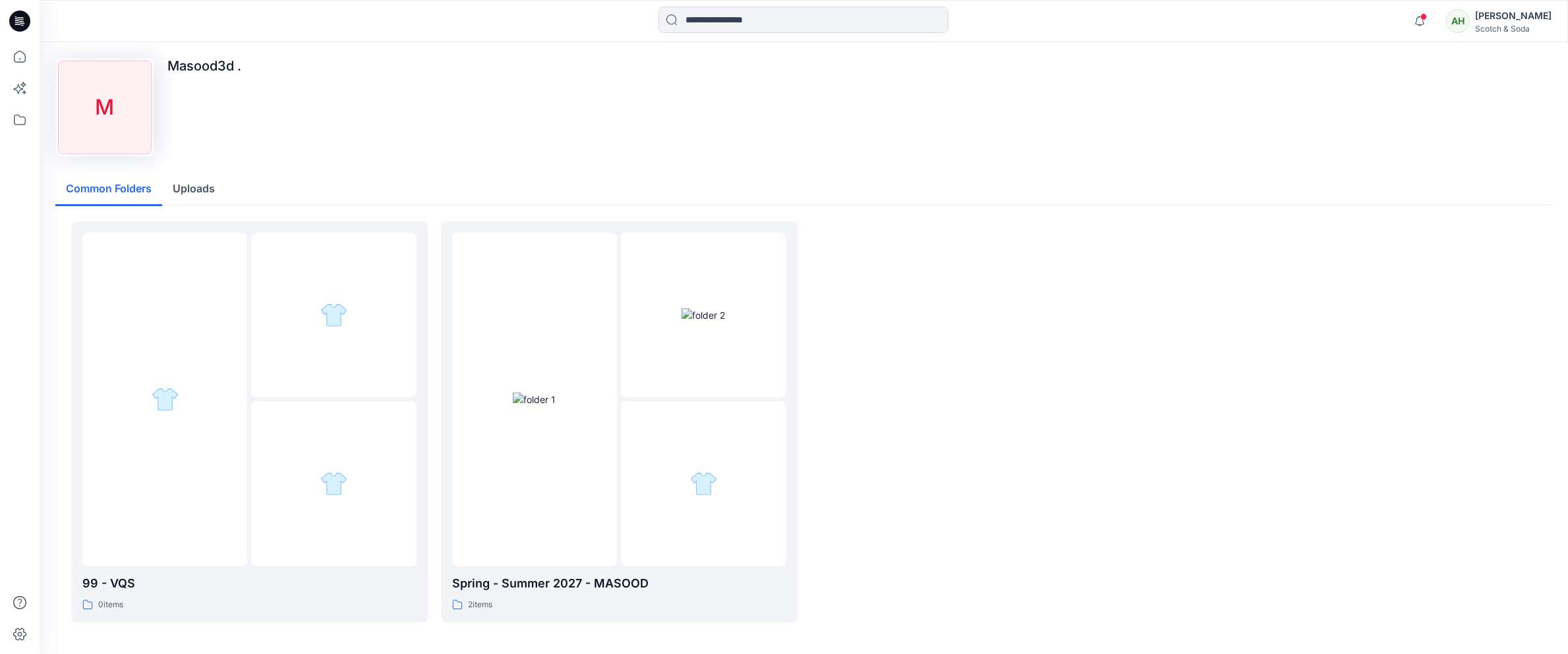
click at [896, 27] on div "Scotch & Soda" at bounding box center [1513, 28] width 77 height 10
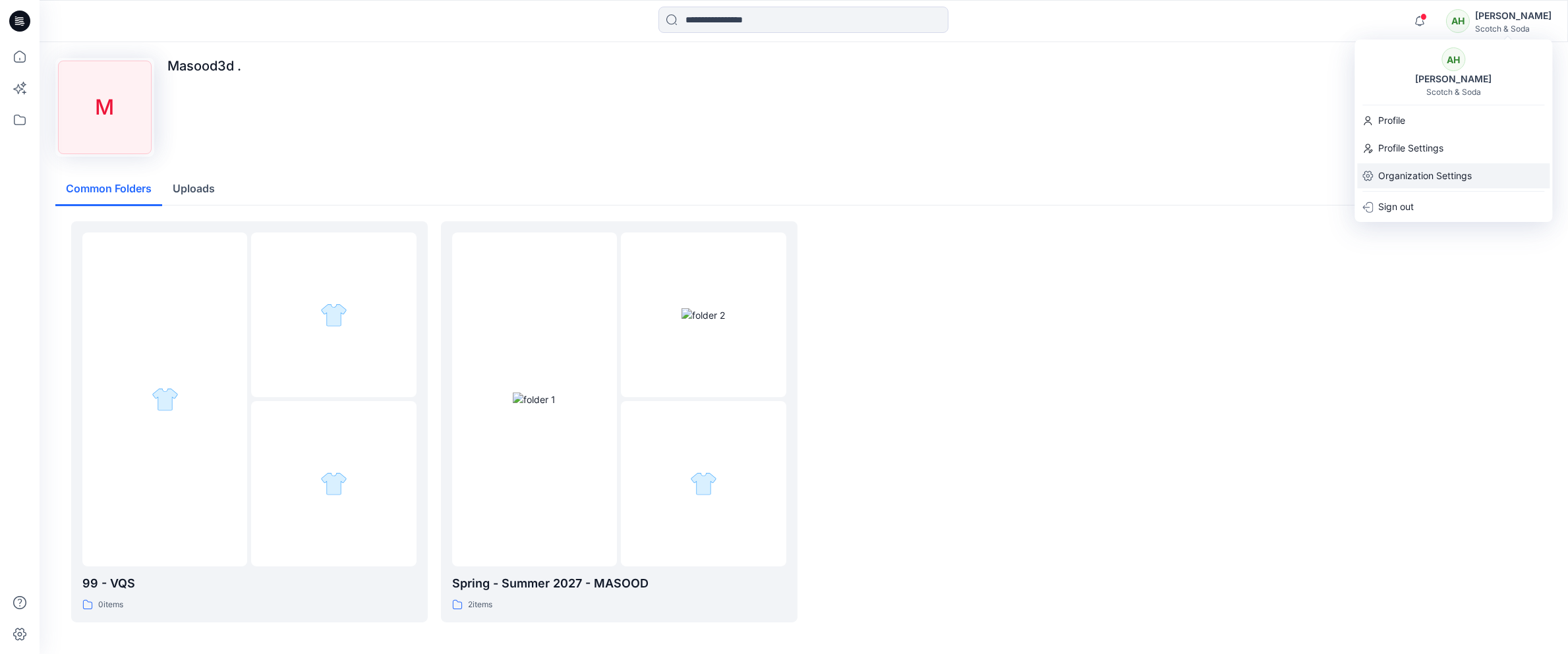
click at [896, 170] on p "Organization Settings" at bounding box center [1425, 175] width 93 height 25
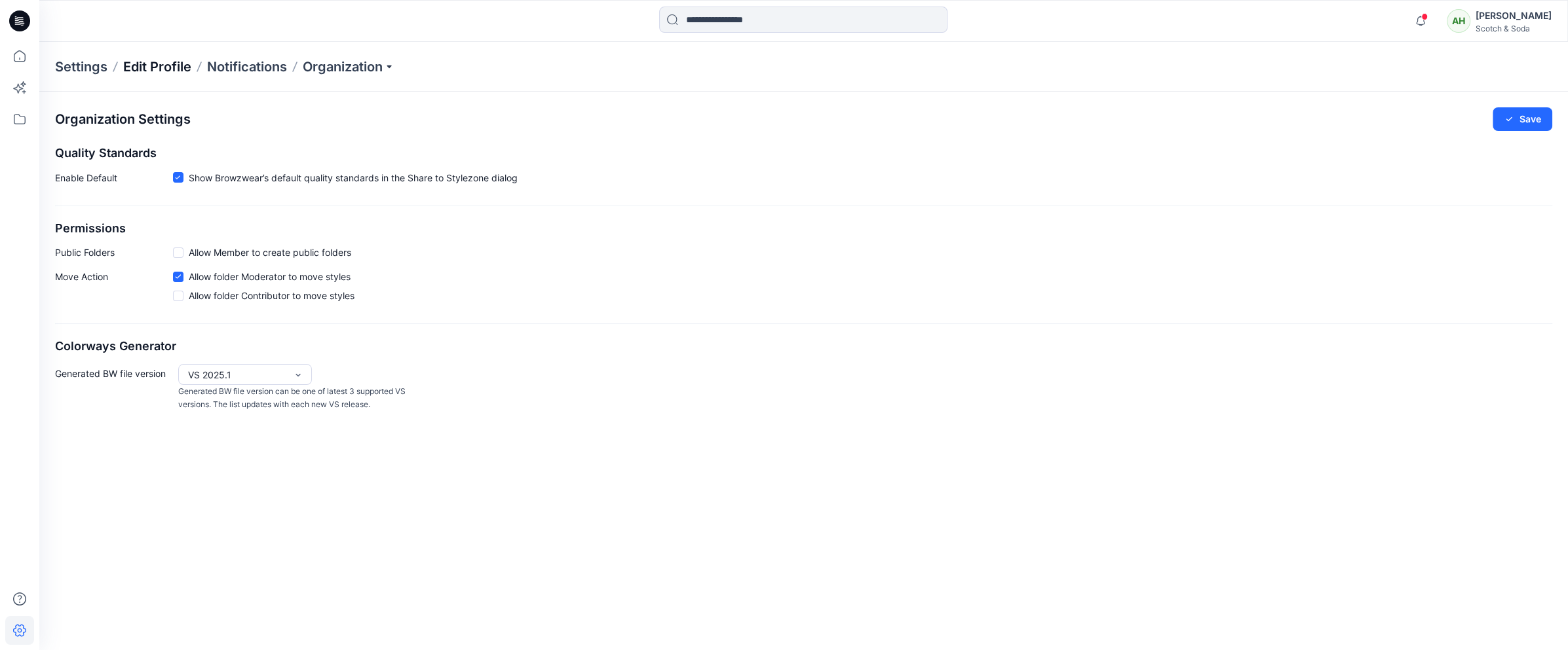
click at [161, 69] on p "Edit Profile" at bounding box center [157, 66] width 68 height 18
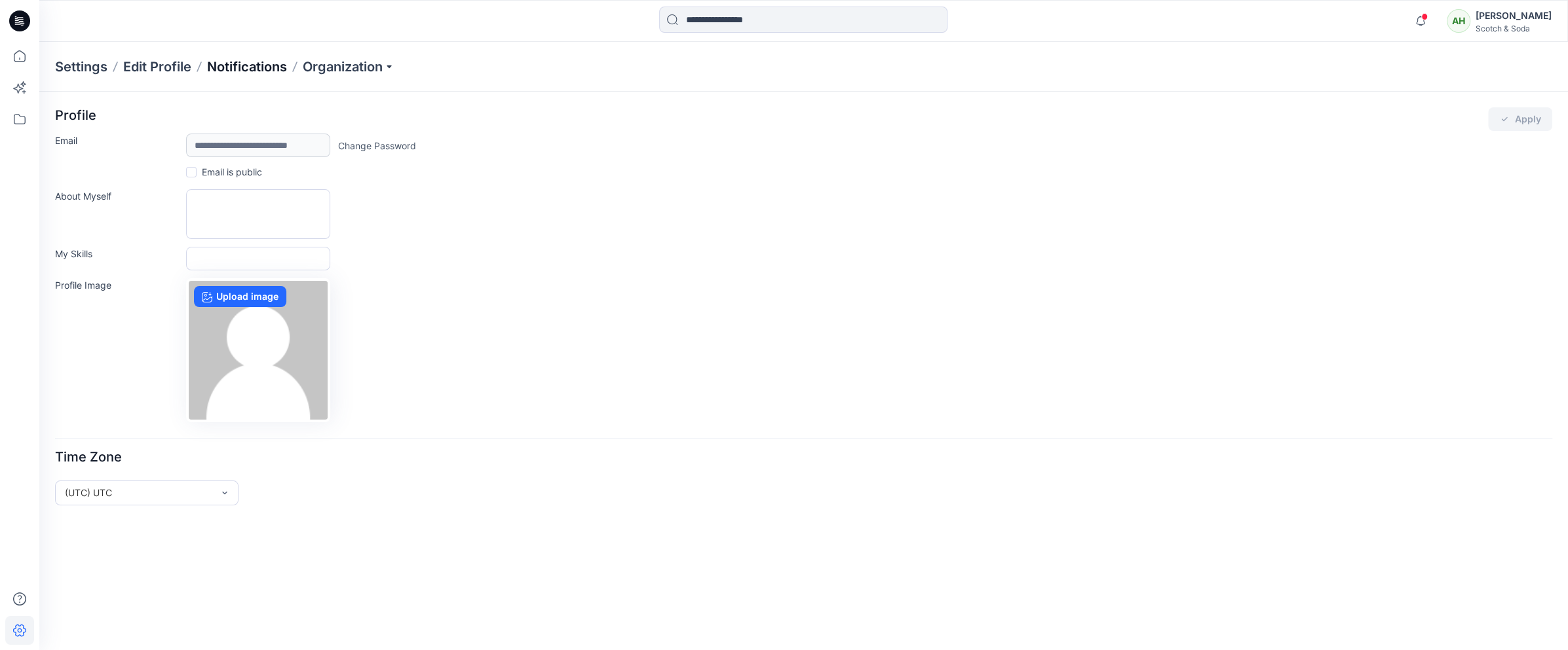
click at [218, 69] on p "Notifications" at bounding box center [247, 66] width 80 height 18
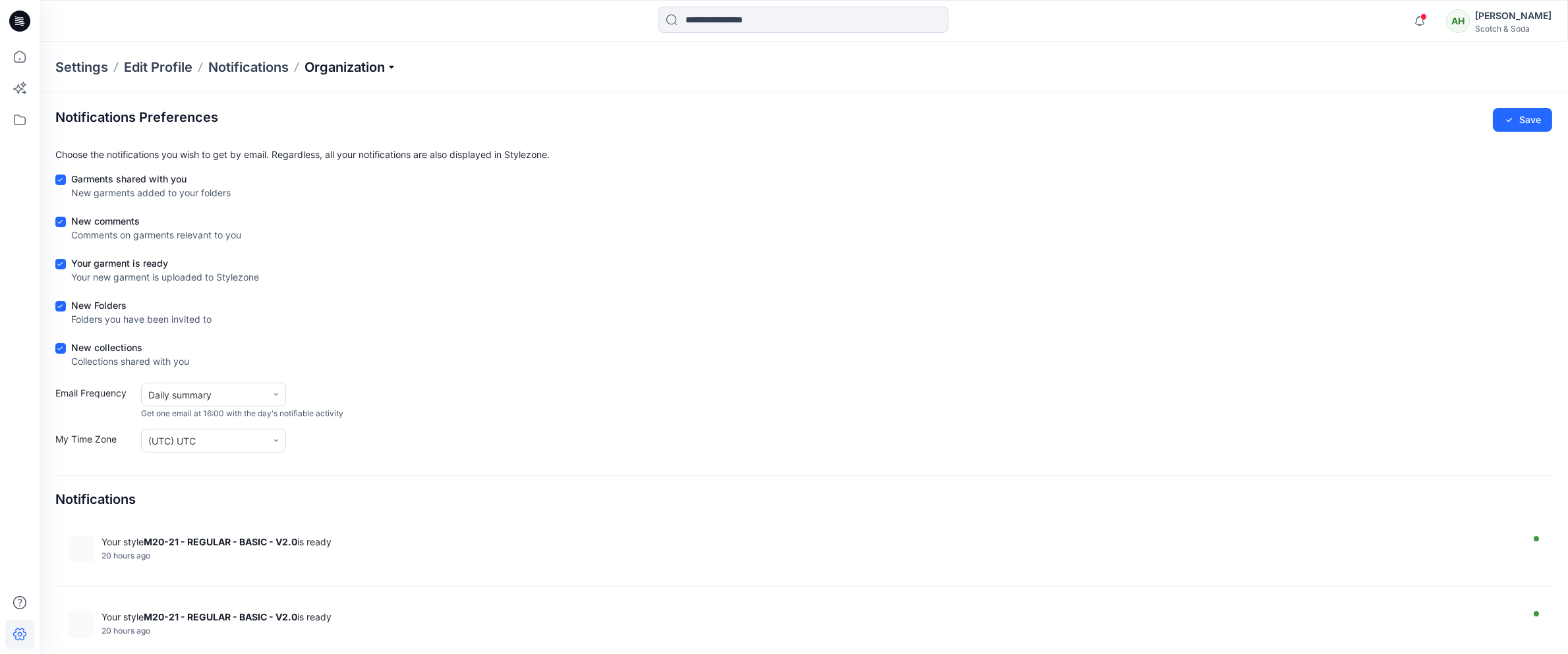
click at [333, 64] on p "Organization" at bounding box center [351, 67] width 93 height 18
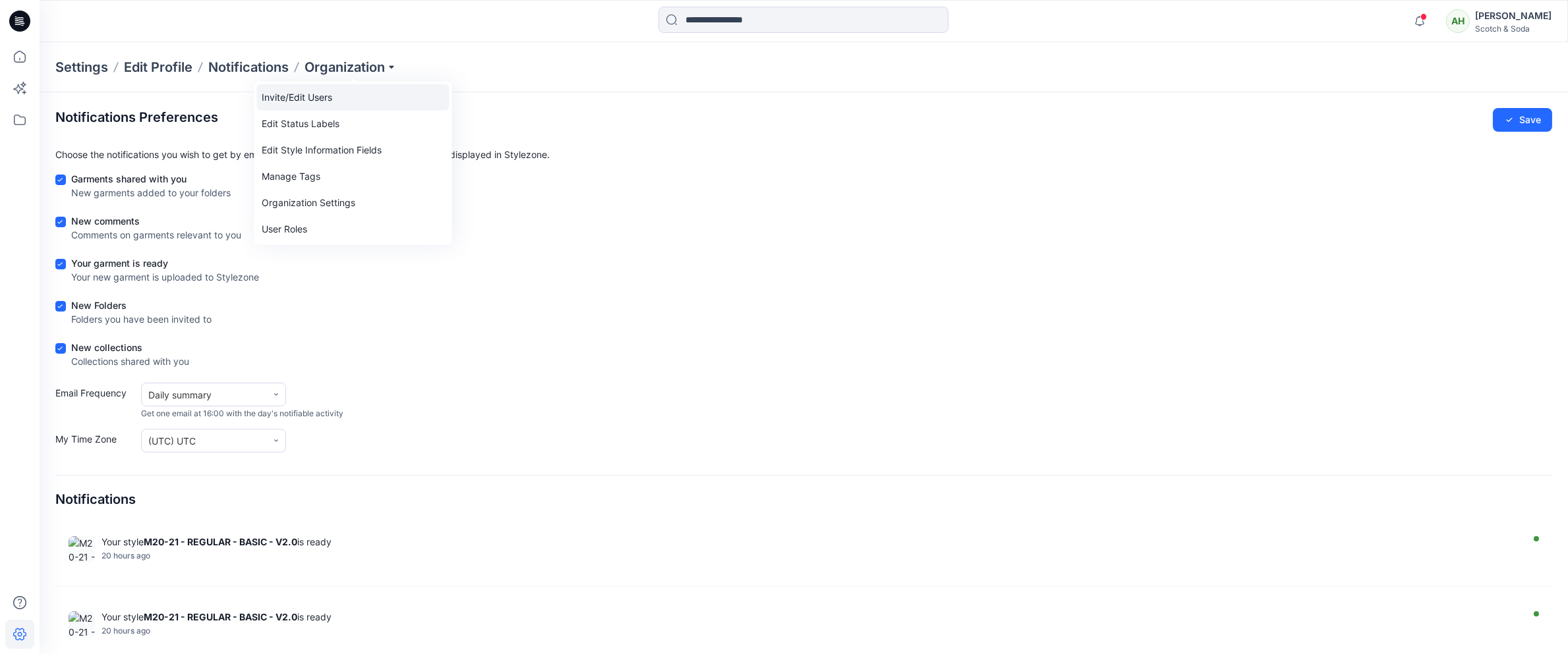
drag, startPoint x: 317, startPoint y: 99, endPoint x: 310, endPoint y: 95, distance: 8.1
click at [316, 99] on link "Invite/Edit Users" at bounding box center [353, 97] width 193 height 27
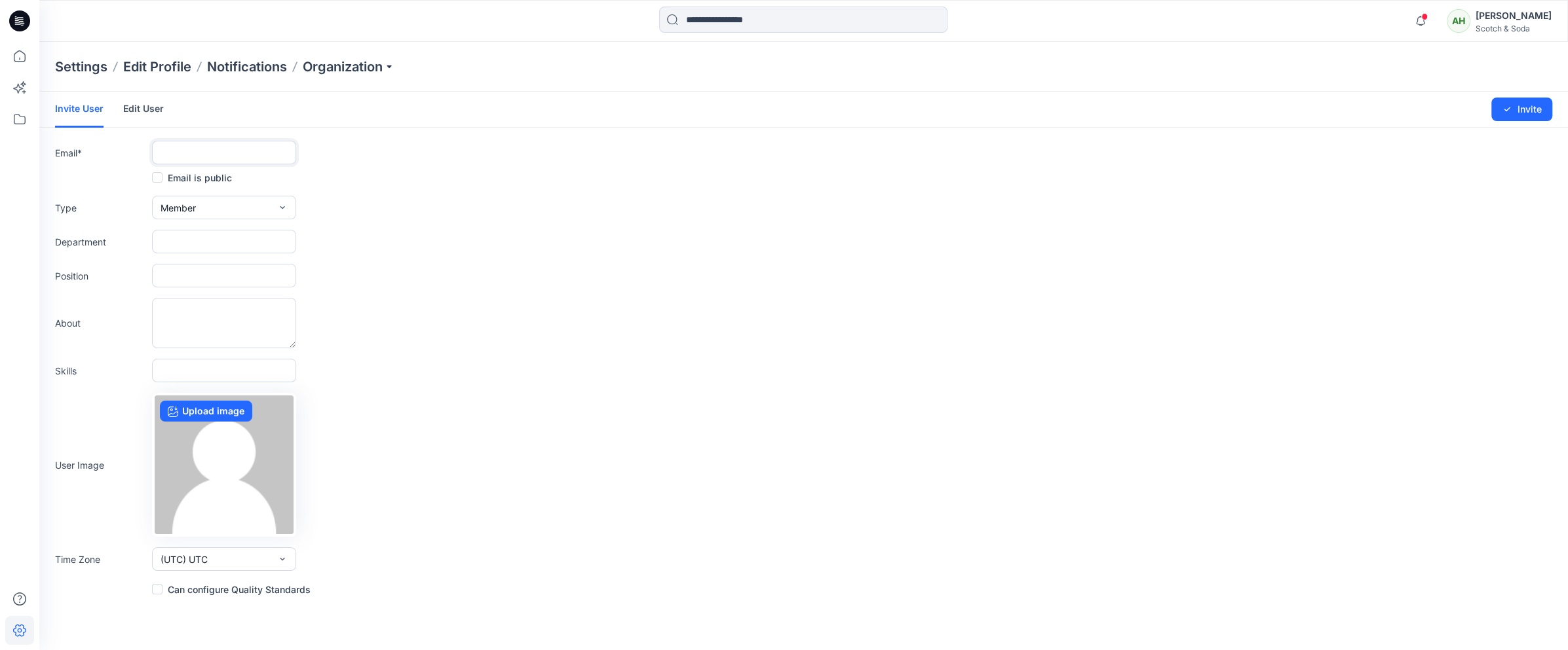
click at [207, 149] on input "text" at bounding box center [224, 152] width 144 height 23
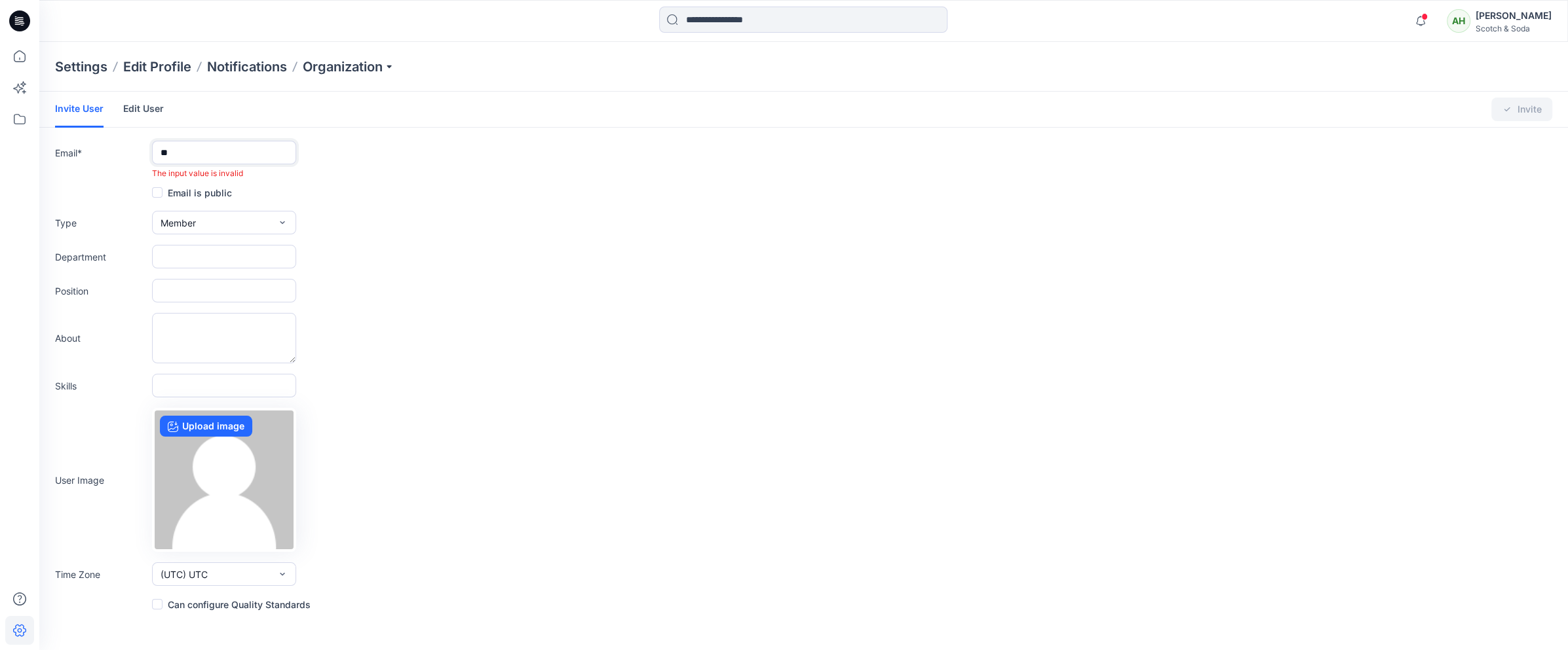
type input "*"
click at [197, 151] on input "*****" at bounding box center [224, 152] width 144 height 23
drag, startPoint x: 192, startPoint y: 152, endPoint x: 147, endPoint y: 152, distance: 45.0
click at [147, 152] on div "Email * ***** The input value is invalid" at bounding box center [804, 160] width 1498 height 38
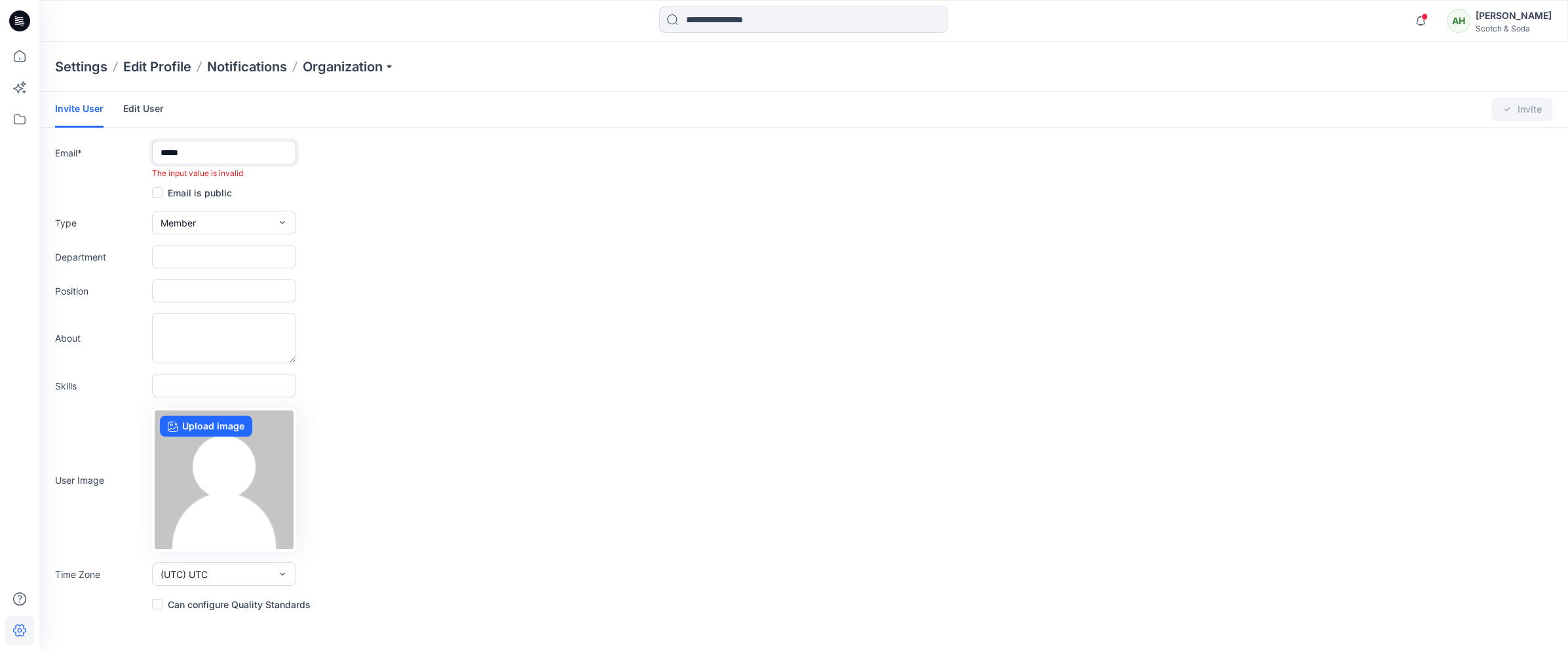
paste input "**********"
type input "**********"
click at [137, 107] on link "Edit User" at bounding box center [143, 109] width 41 height 34
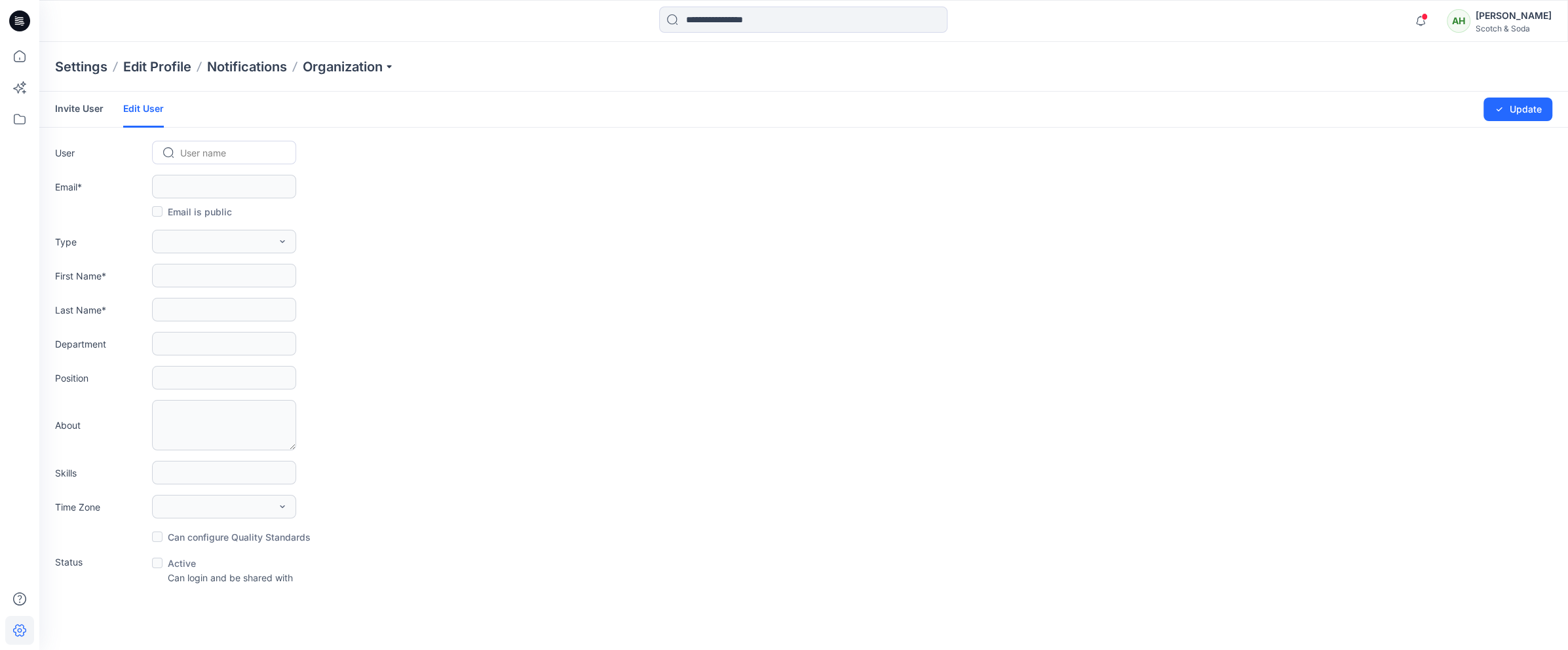
click at [189, 146] on div at bounding box center [232, 153] width 103 height 17
type input "*"
click at [202, 268] on span "Masood3d ." at bounding box center [208, 267] width 51 height 14
type input "**********"
type input "********"
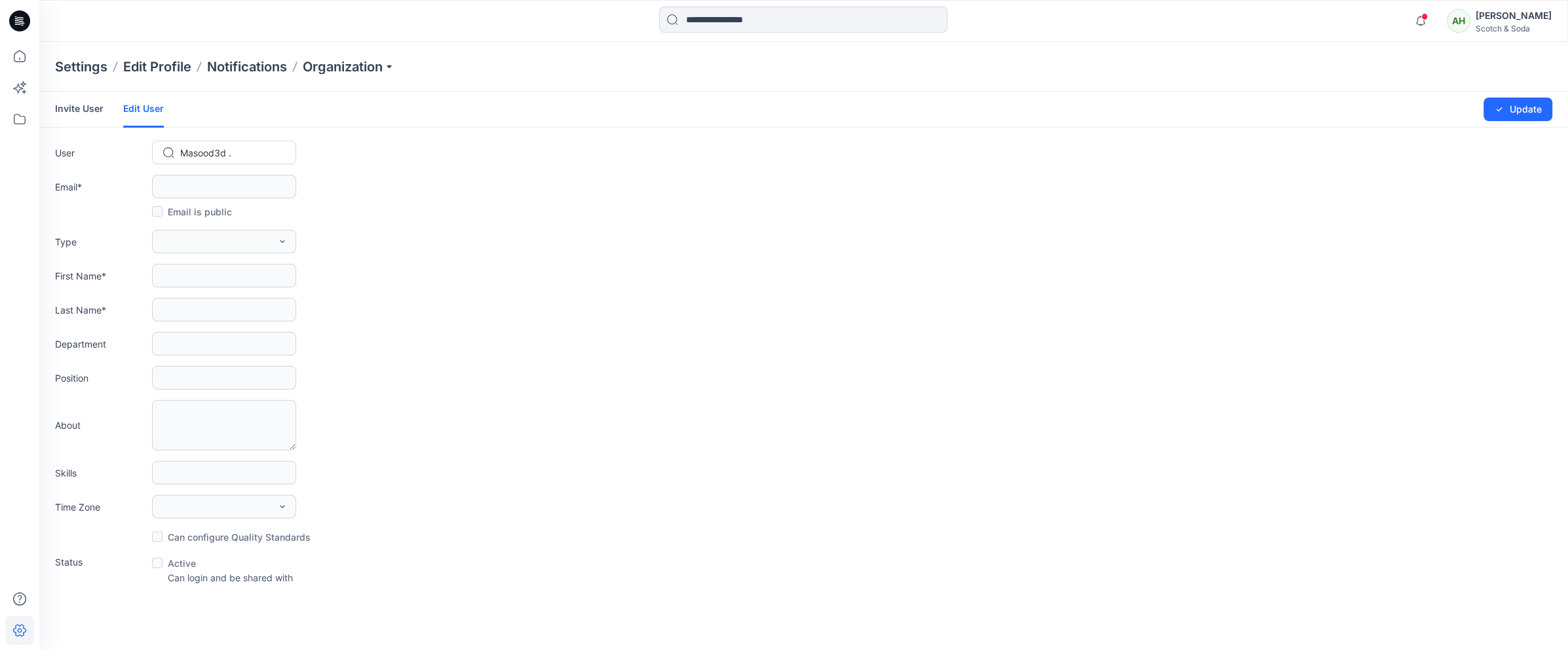
type input "*"
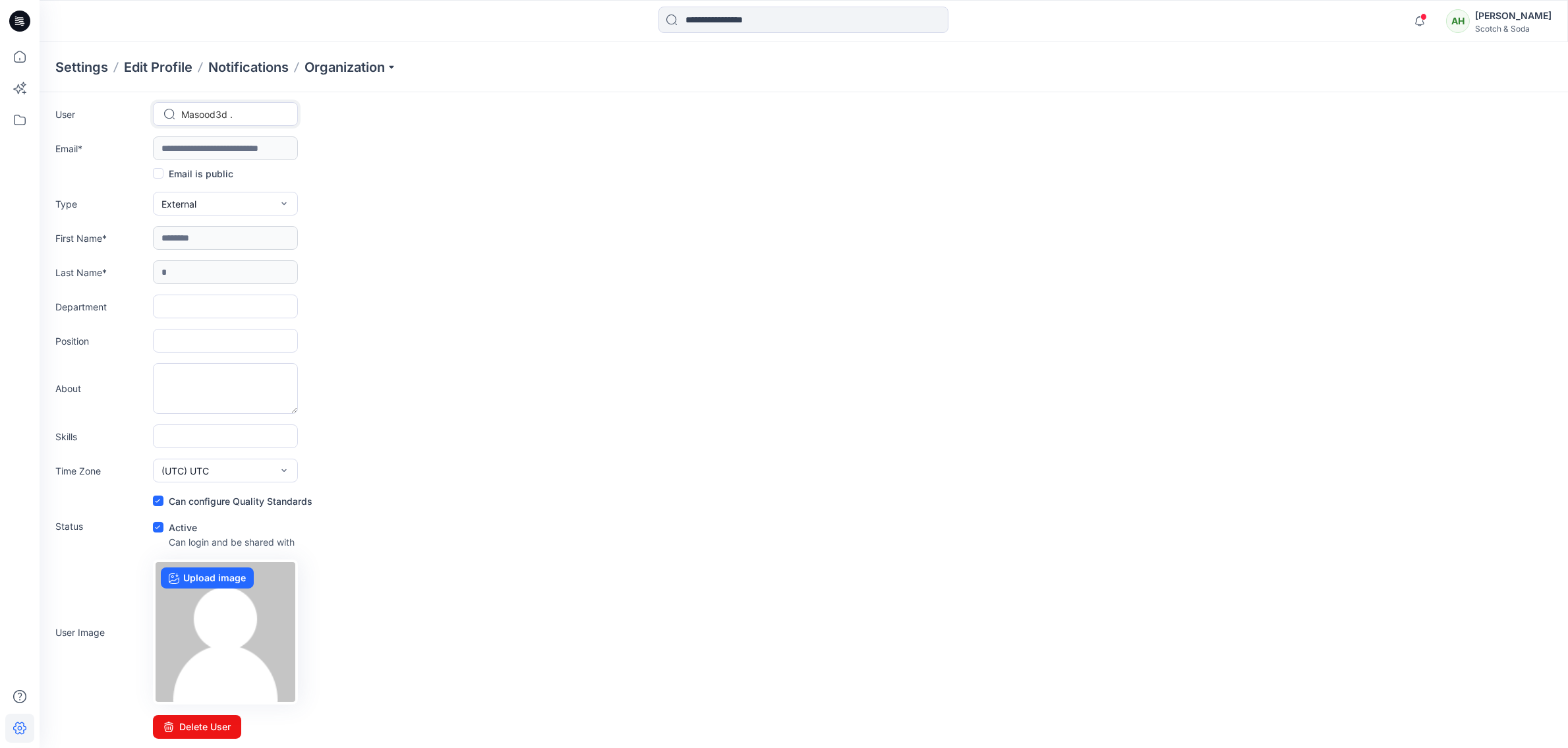
scroll to position [39, 0]
click at [18, 55] on icon at bounding box center [20, 57] width 29 height 29
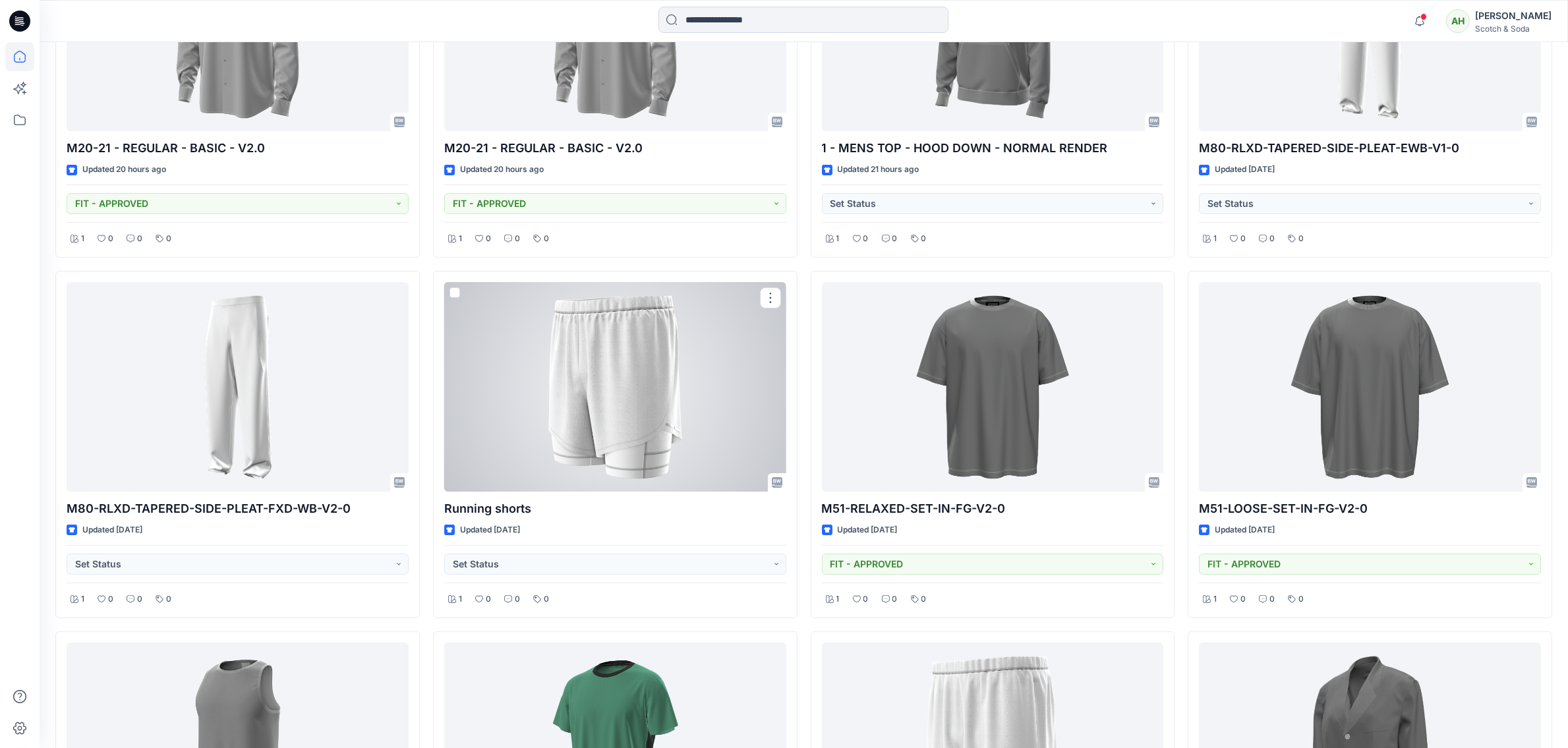
scroll to position [891, 0]
